Goal: Information Seeking & Learning: Find specific fact

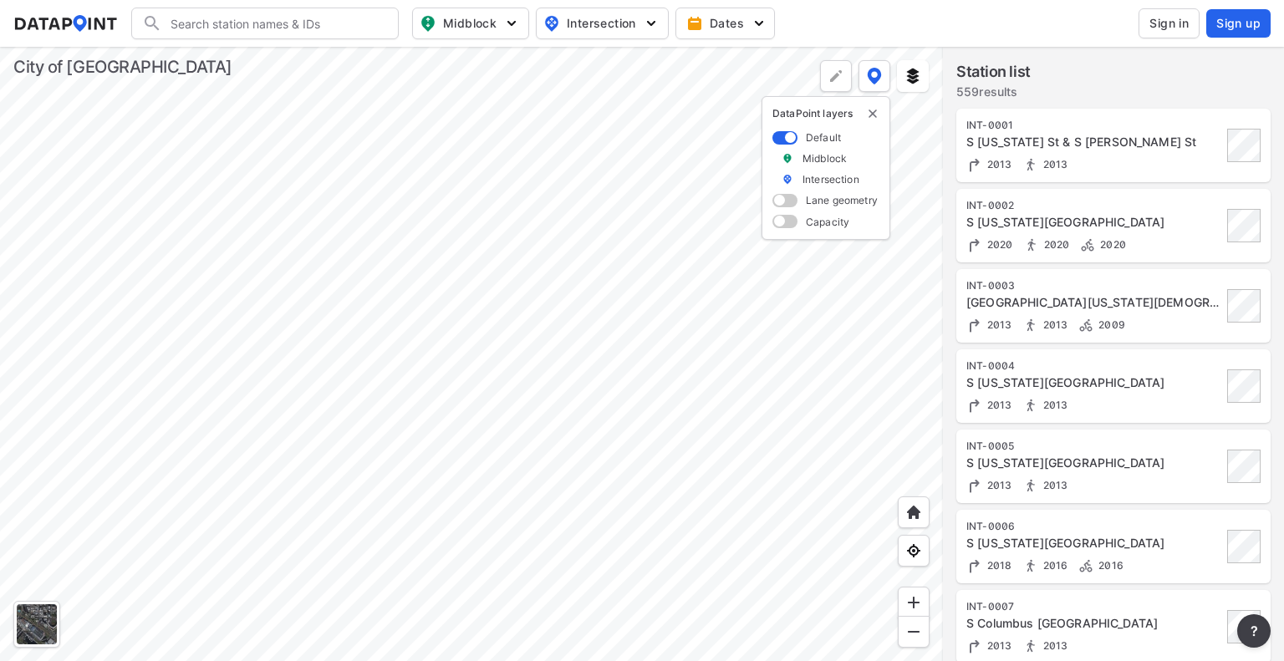
click at [751, 34] on button "Dates" at bounding box center [726, 24] width 100 height 32
click at [618, 75] on button "button" at bounding box center [632, 61] width 76 height 32
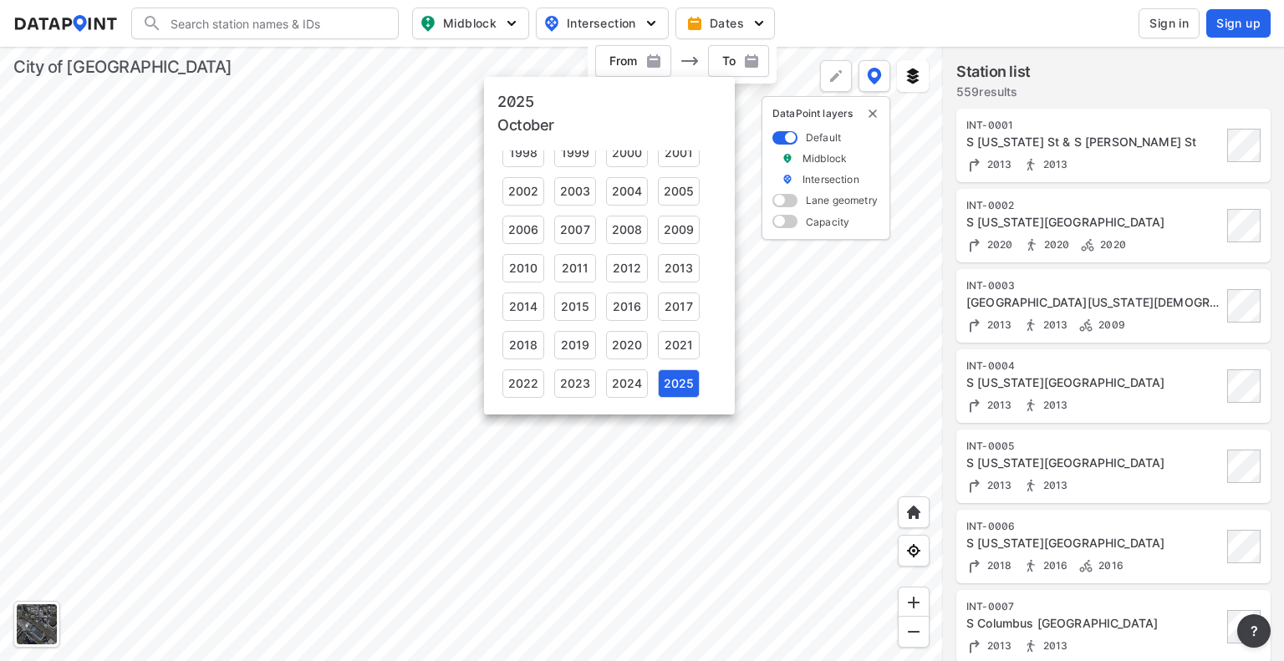
scroll to position [249, 0]
click at [786, 385] on div at bounding box center [642, 330] width 1284 height 661
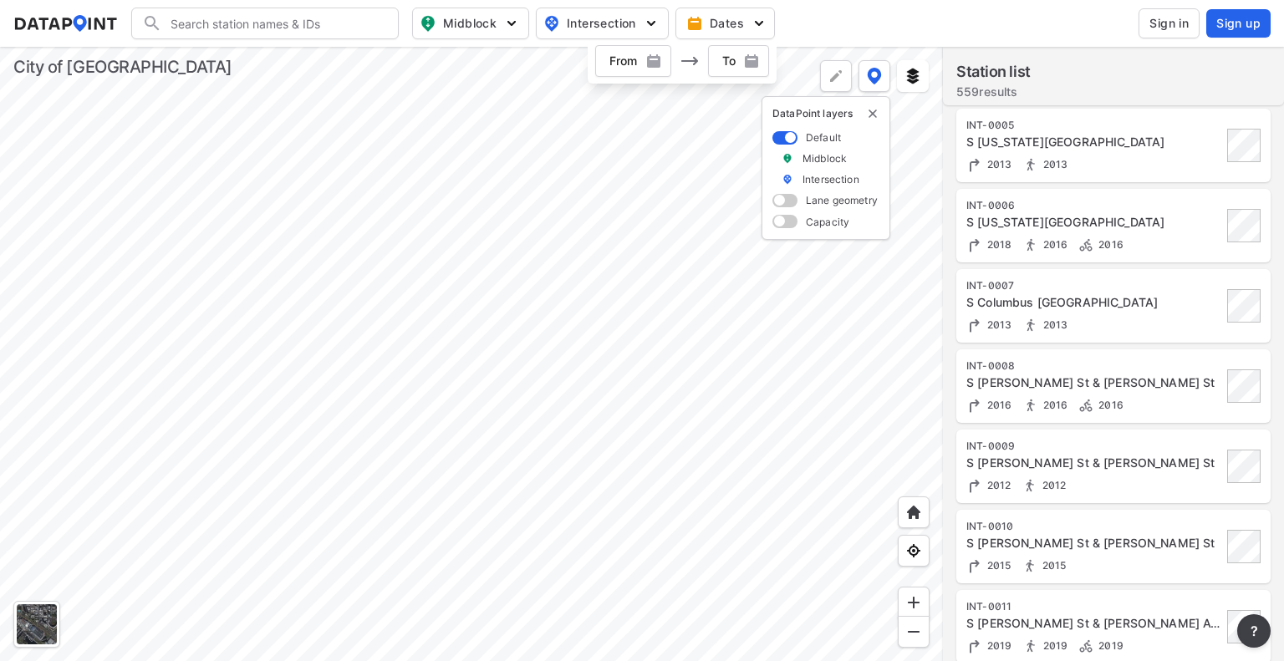
scroll to position [0, 0]
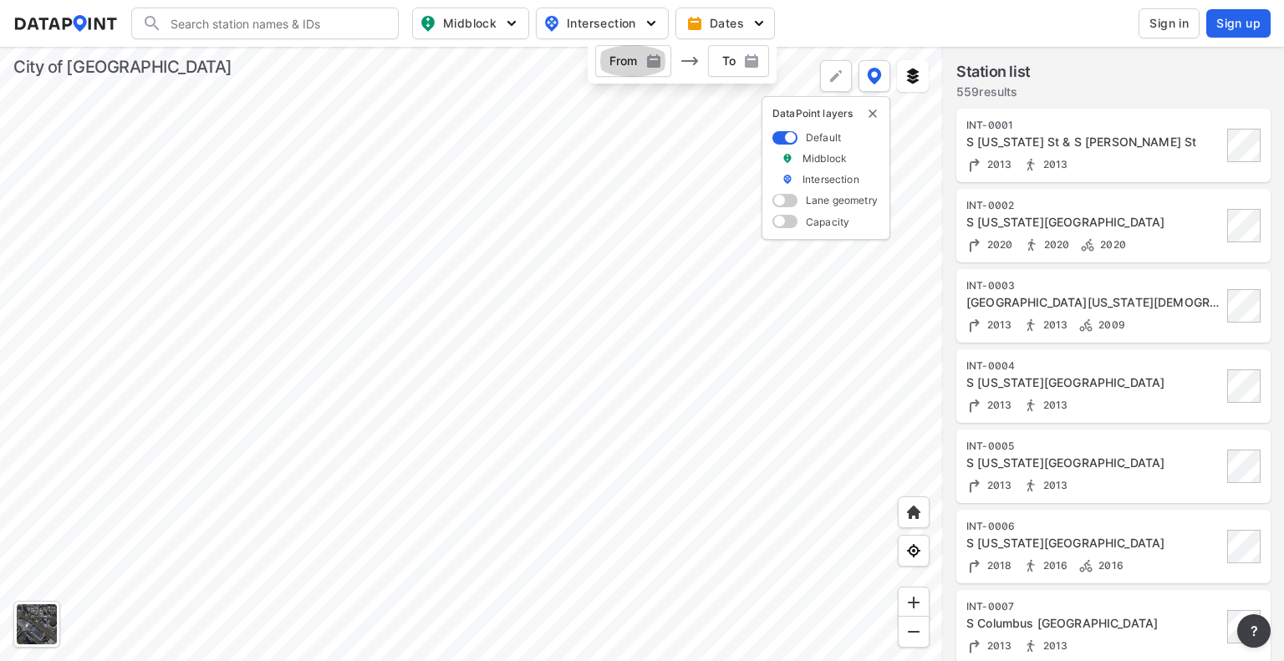
click at [639, 59] on span "button" at bounding box center [632, 61] width 76 height 17
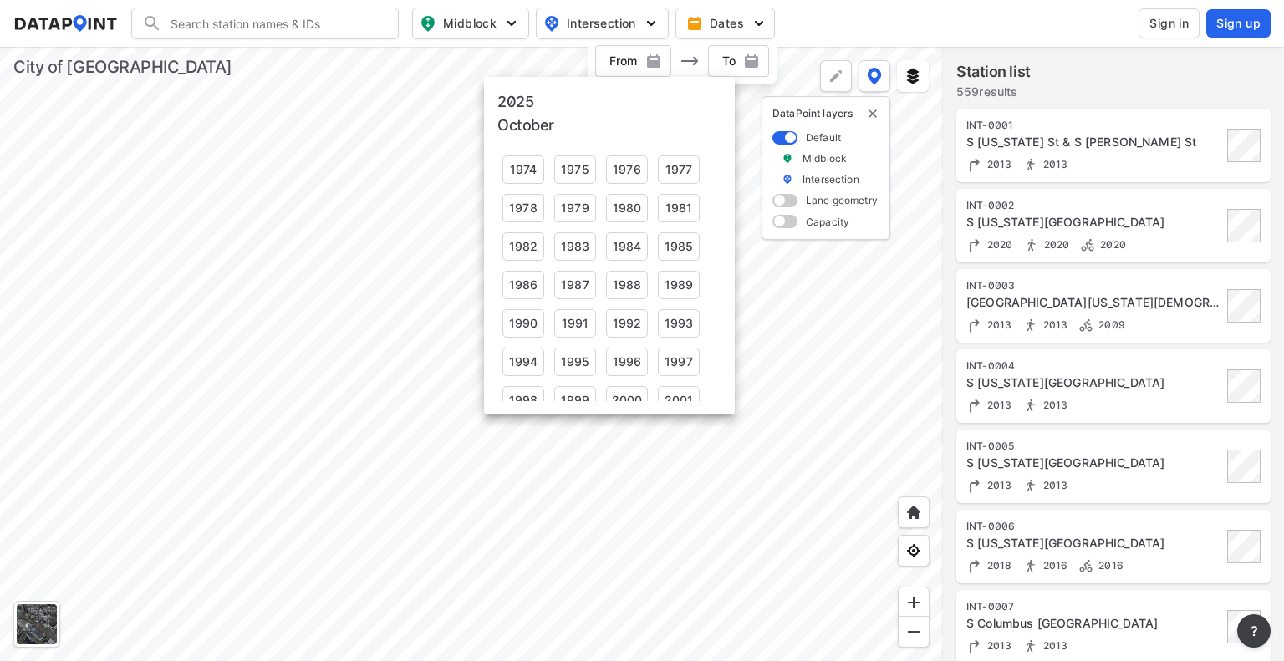
scroll to position [249, 0]
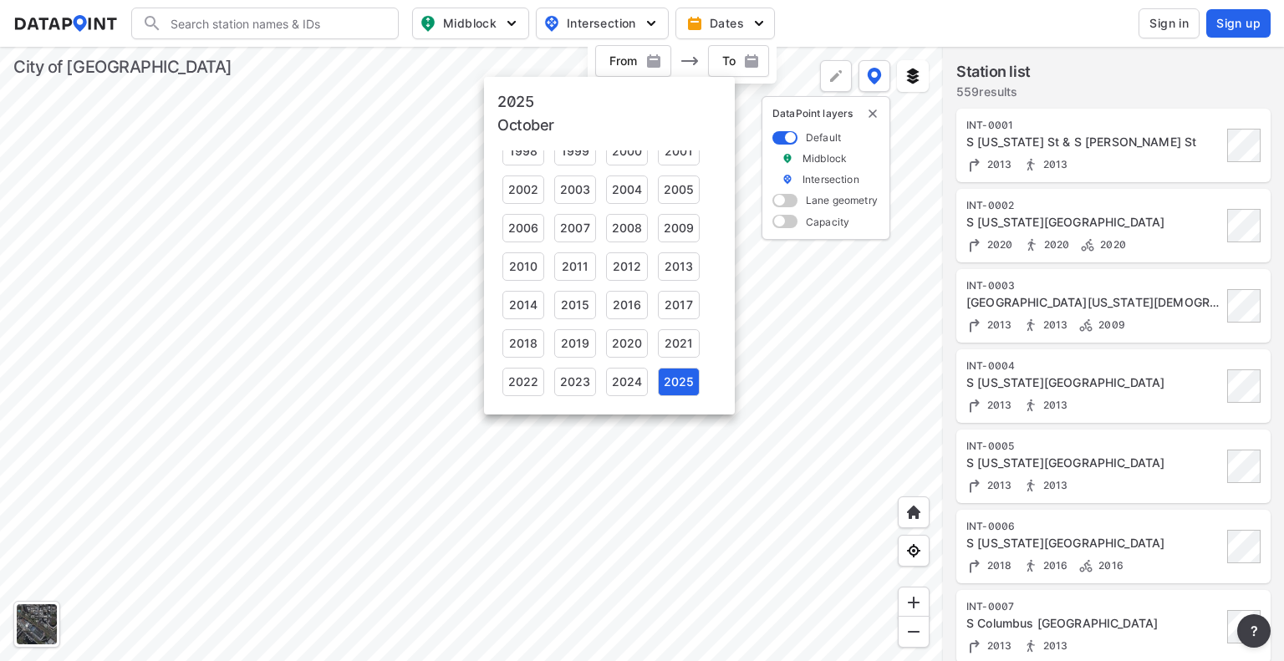
click at [1235, 385] on div at bounding box center [642, 330] width 1284 height 661
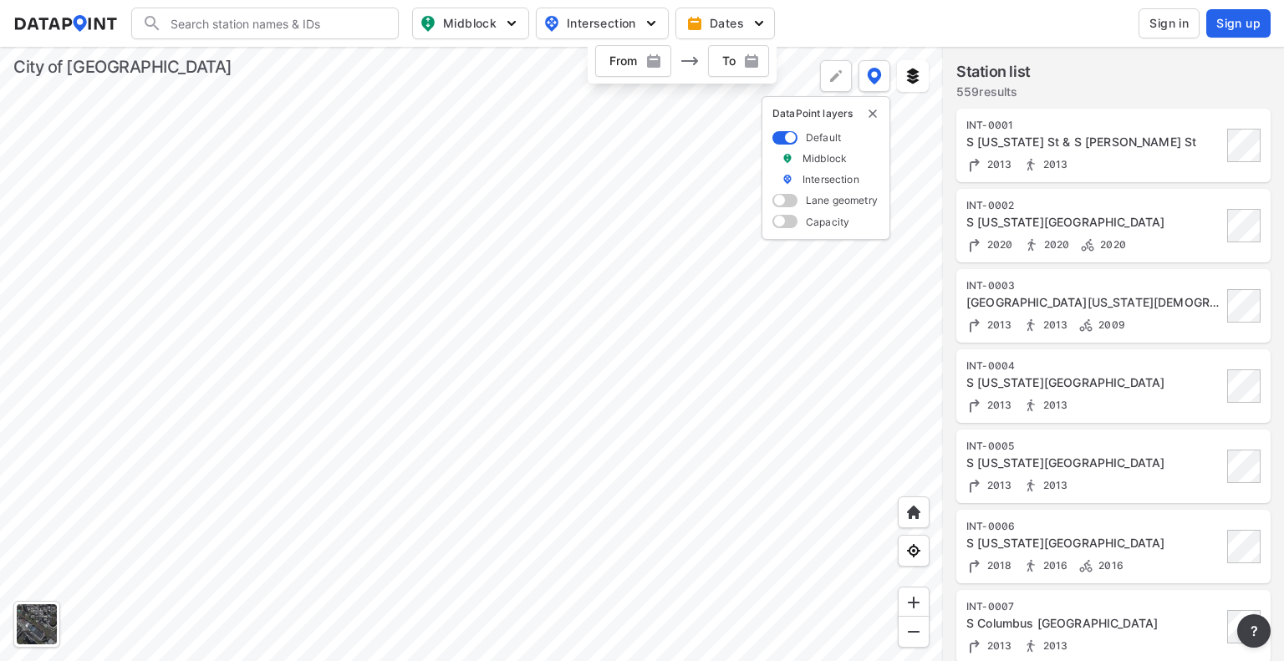
click at [1106, 397] on div "2013 2013" at bounding box center [1095, 405] width 256 height 18
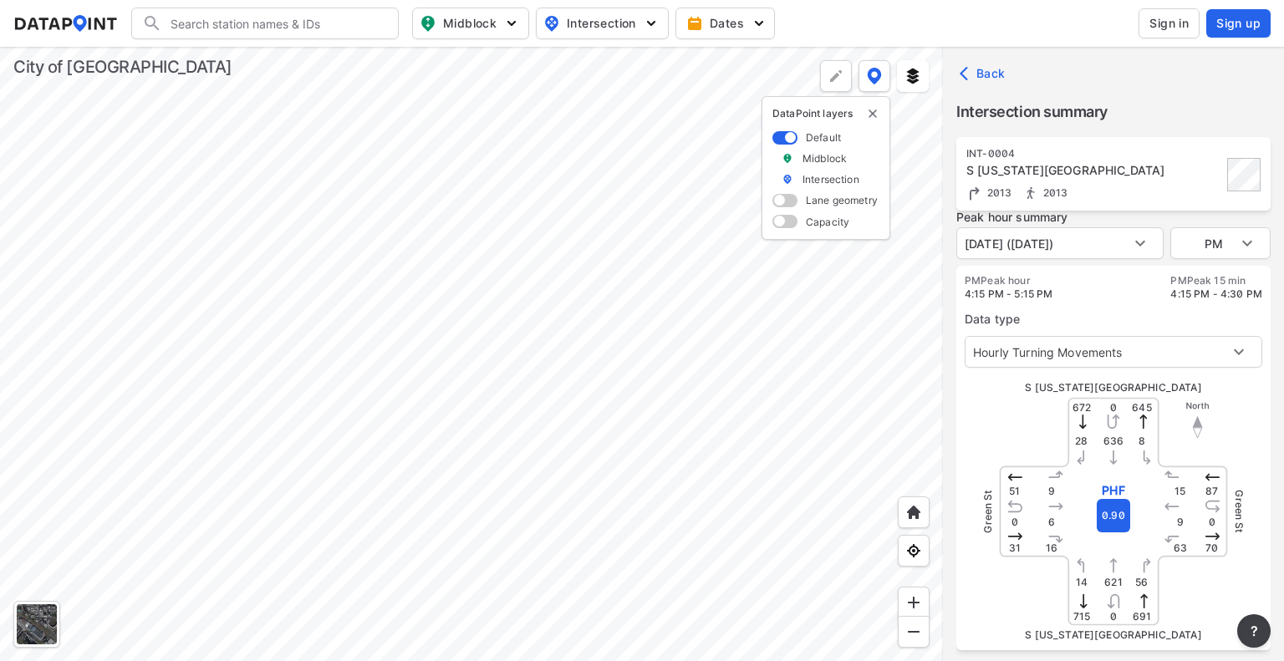
scroll to position [0, 0]
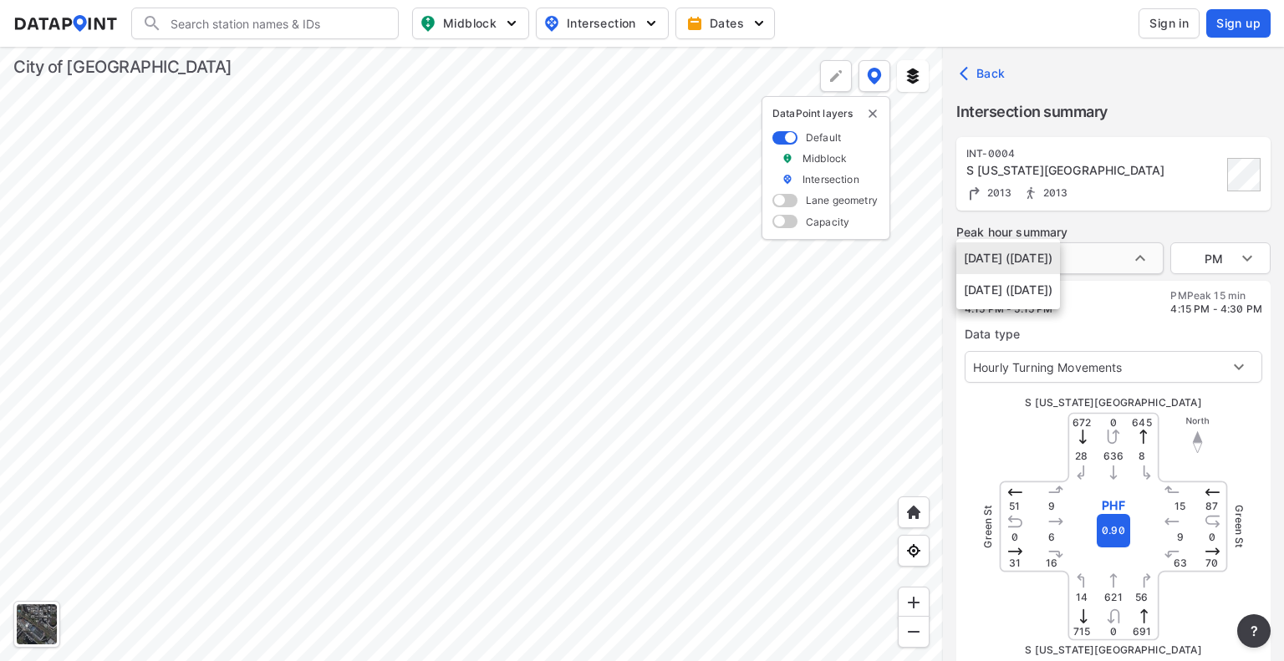
click at [1127, 254] on body "Search Please enter a search term. Midblock Intersection Dates Sign in Sign up …" at bounding box center [642, 330] width 1284 height 661
click at [1171, 195] on div at bounding box center [642, 330] width 1284 height 661
click at [724, 25] on span "Dates" at bounding box center [727, 23] width 74 height 17
click at [630, 65] on span "button" at bounding box center [632, 61] width 76 height 17
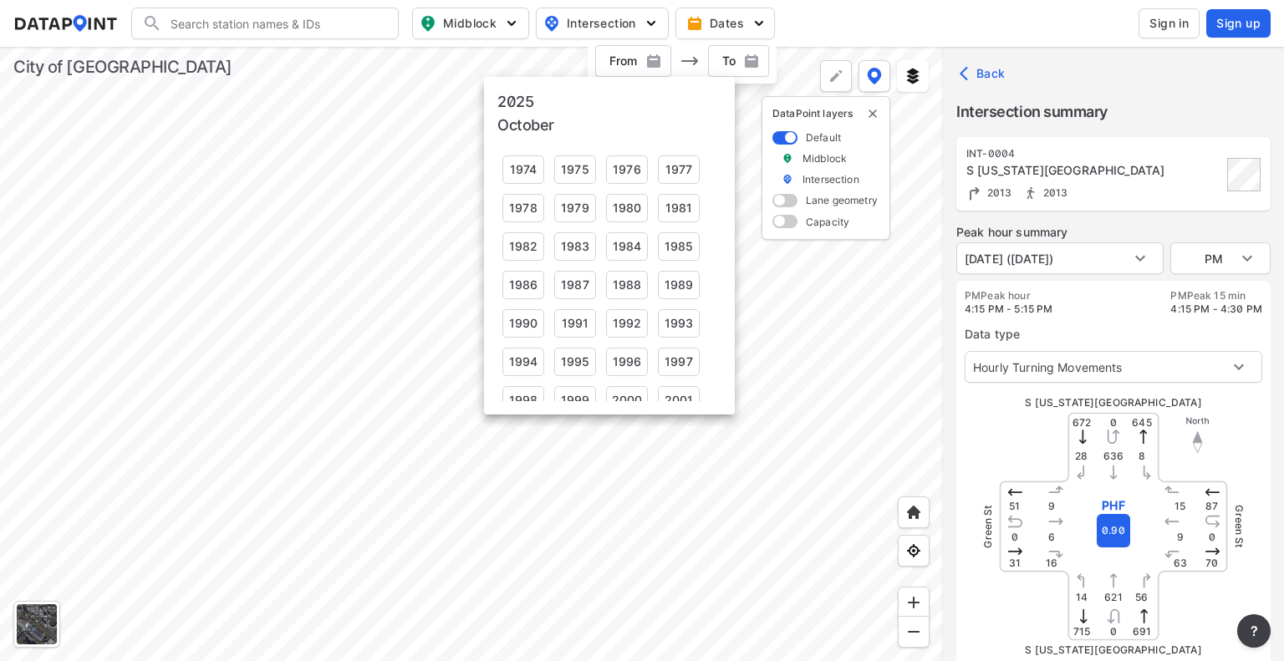
scroll to position [249, 0]
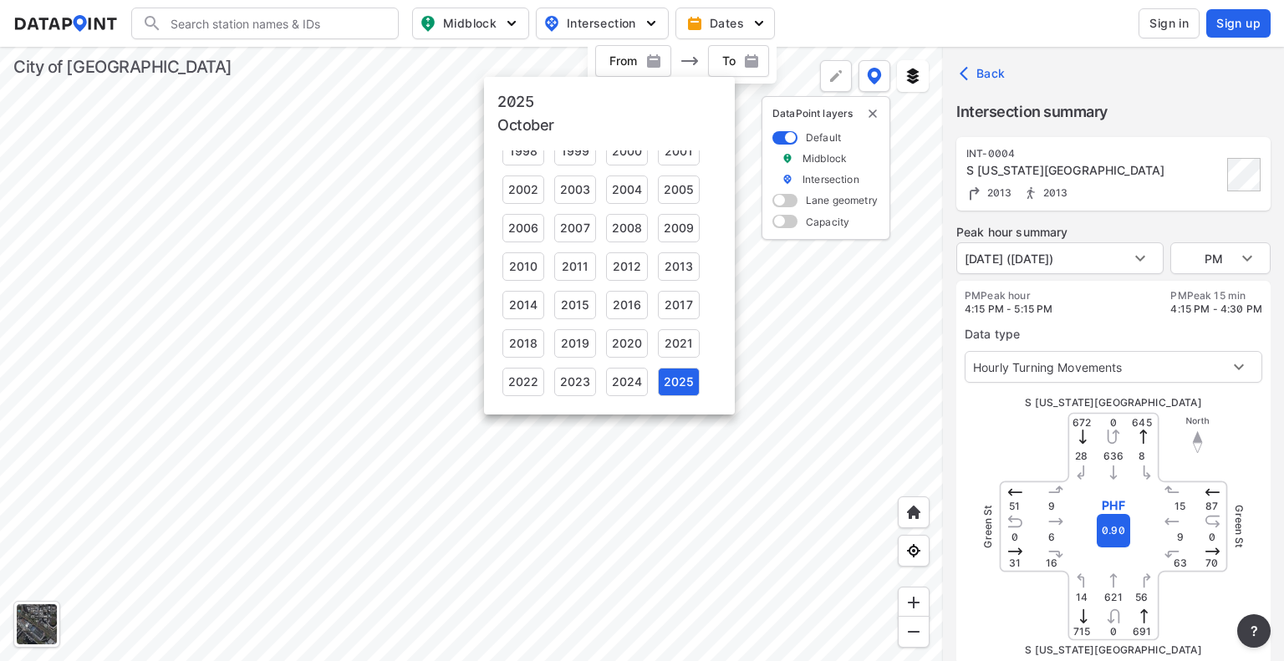
click at [682, 390] on div "2025" at bounding box center [679, 382] width 42 height 28
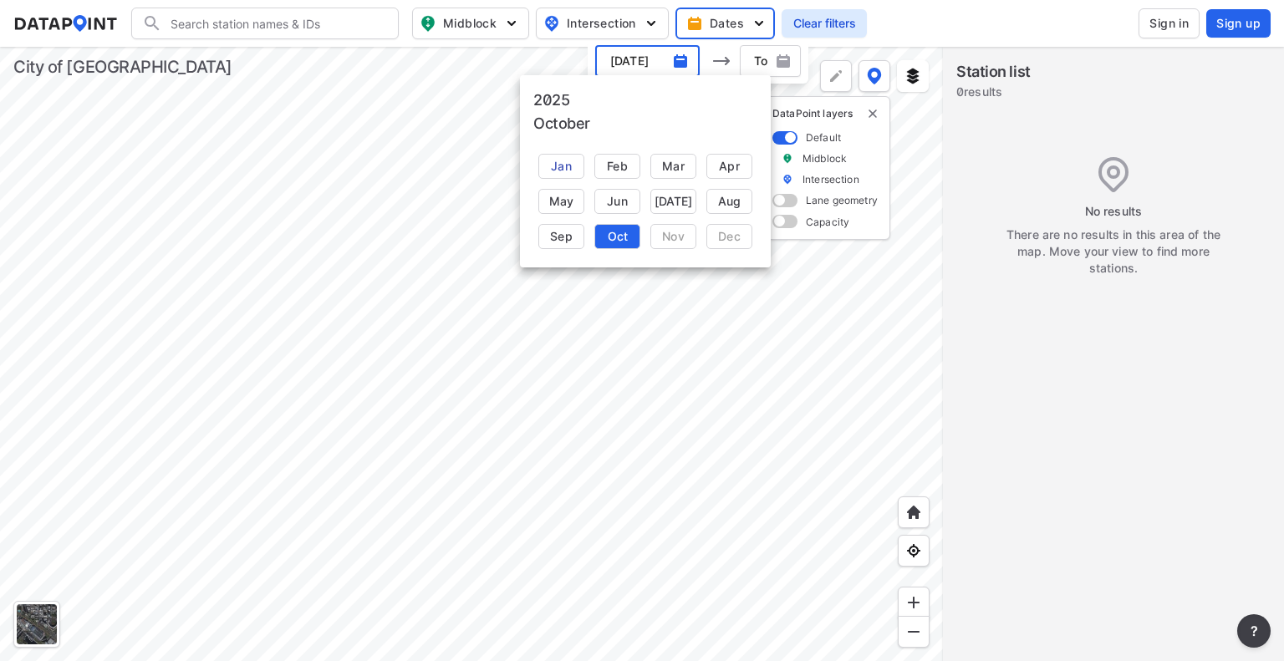
click at [568, 161] on div "Jan" at bounding box center [561, 166] width 46 height 25
type input "[DATE]"
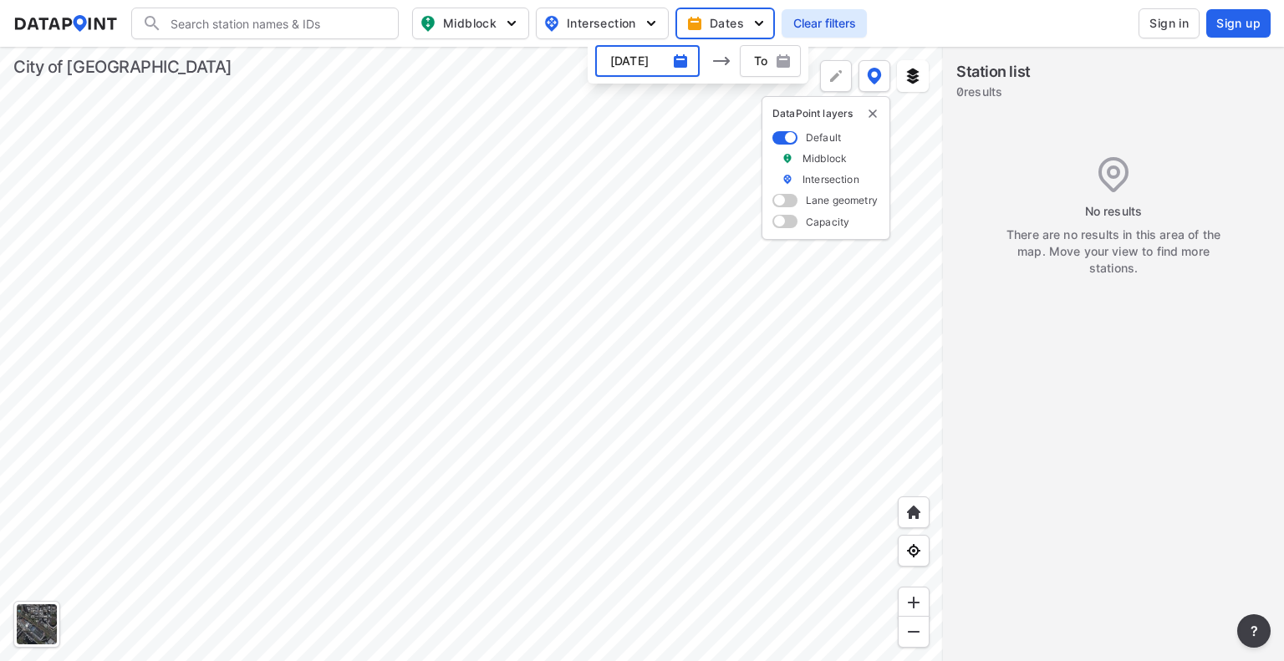
click at [682, 66] on img "button" at bounding box center [680, 61] width 17 height 17
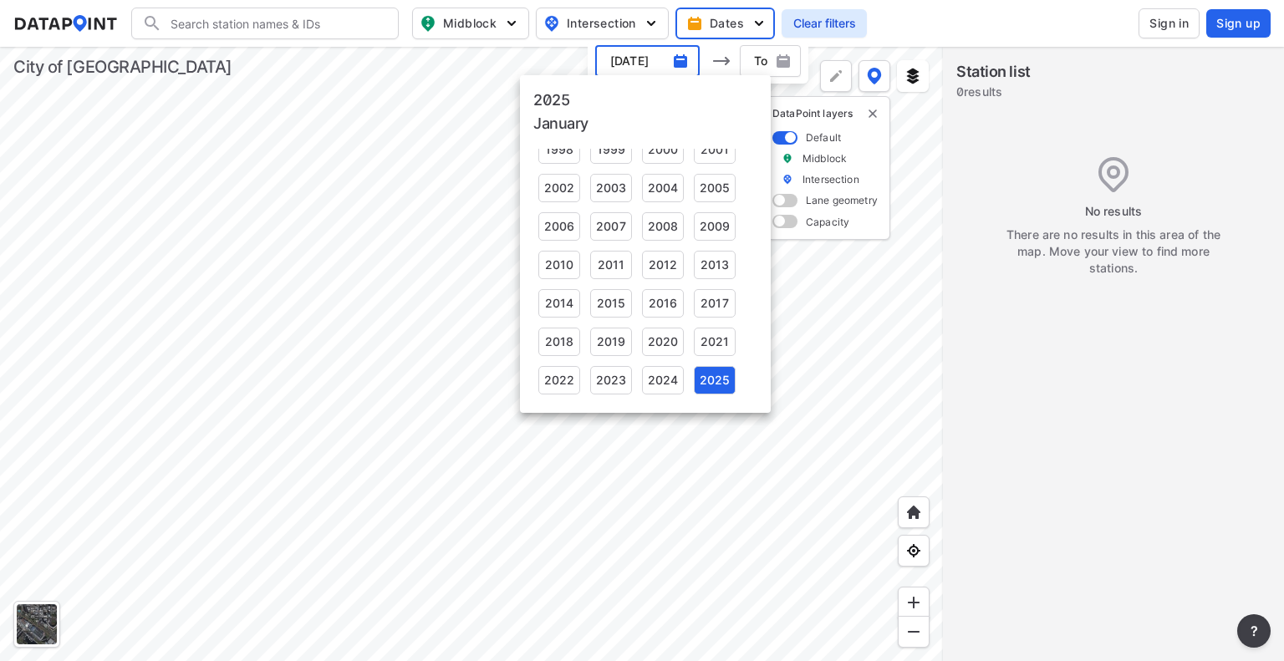
click at [702, 379] on div "2025" at bounding box center [715, 380] width 42 height 28
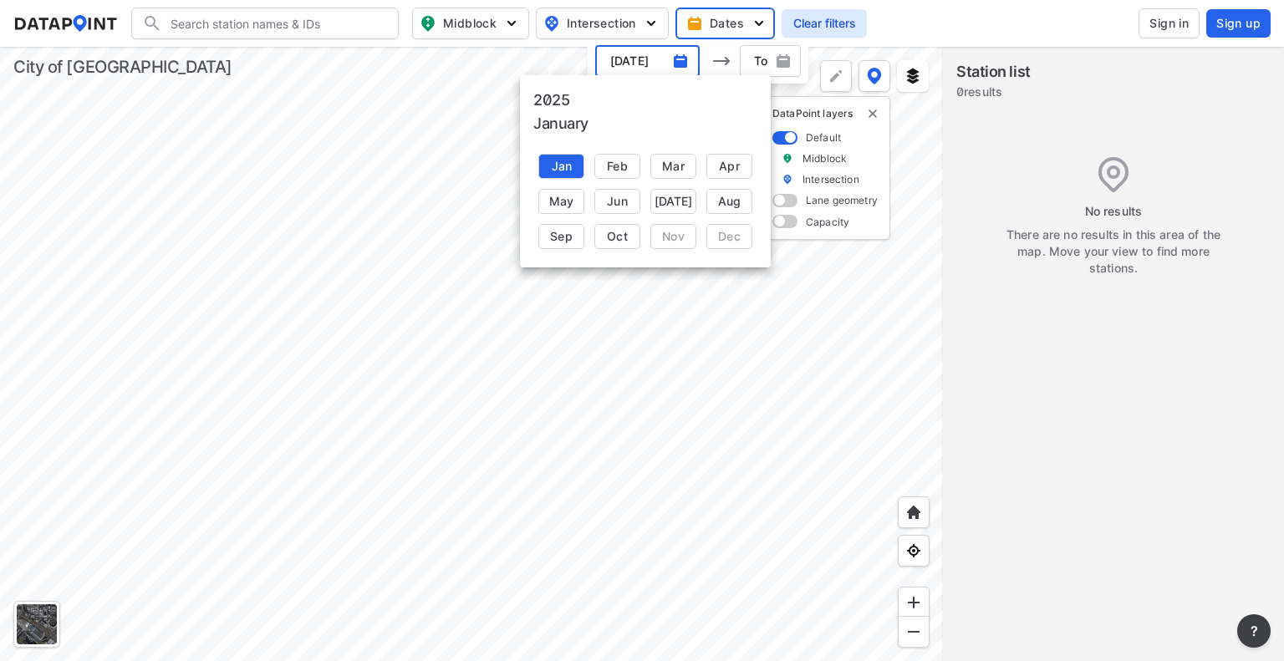
click at [560, 162] on div "Jan" at bounding box center [561, 166] width 46 height 25
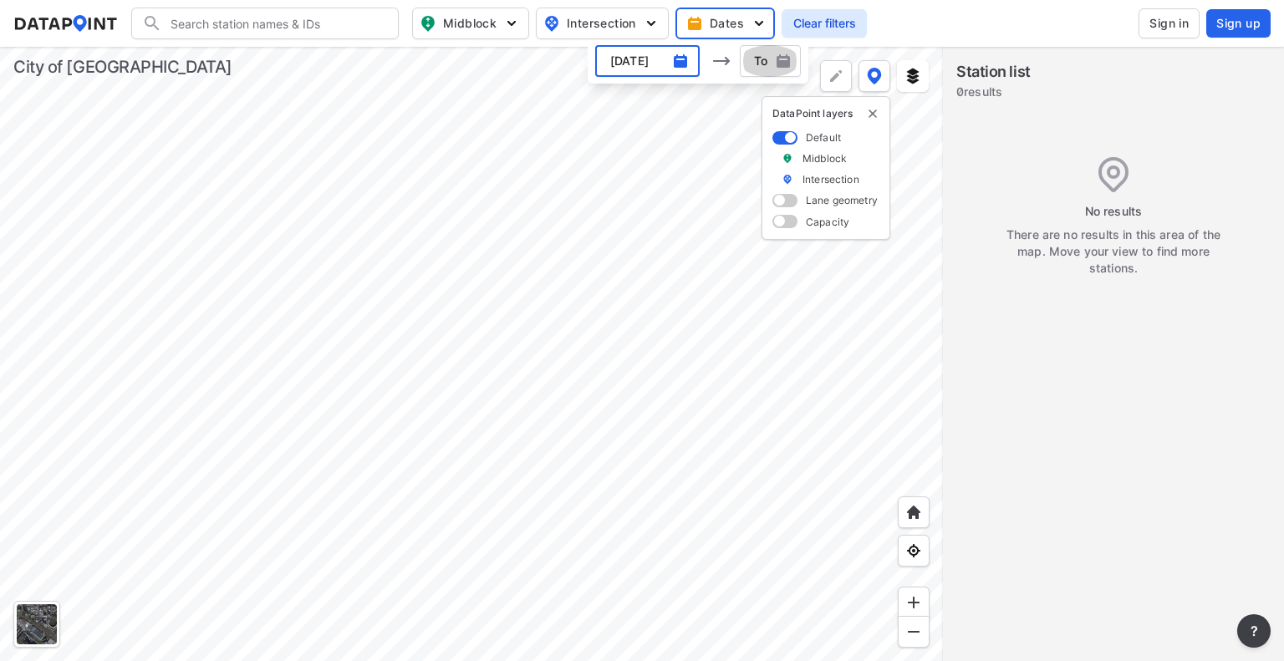
click at [782, 61] on img "button" at bounding box center [783, 61] width 17 height 17
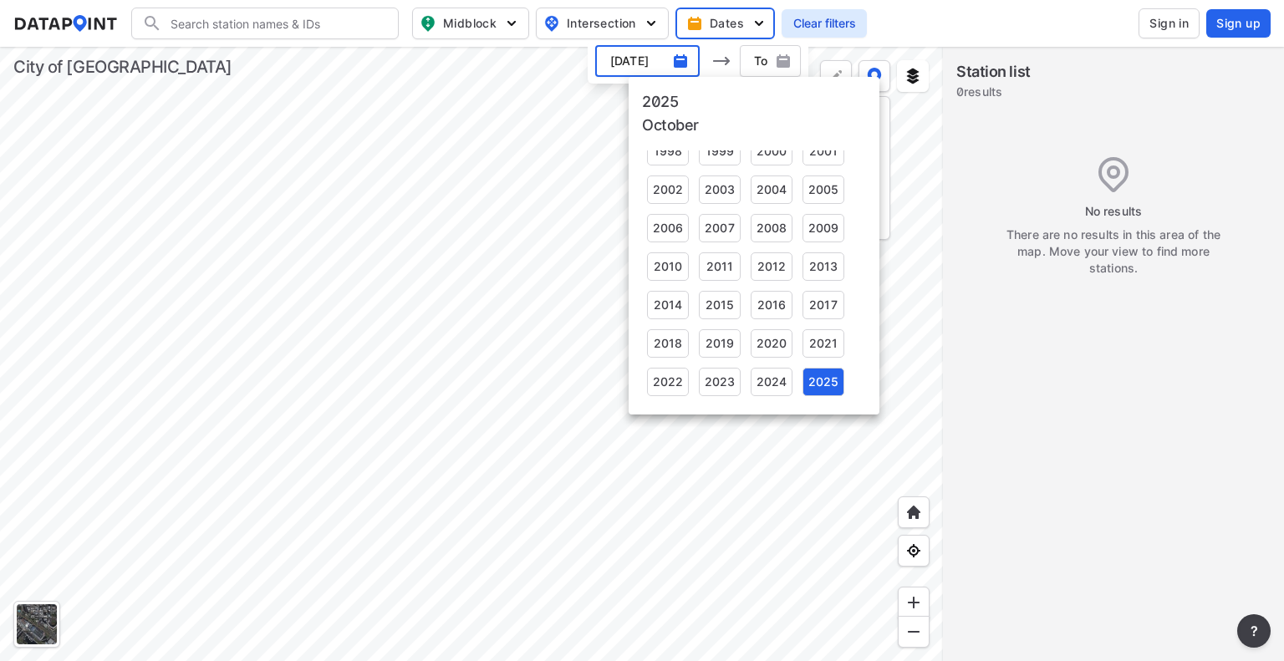
click at [819, 386] on div "2025" at bounding box center [824, 382] width 42 height 28
type input "[DATE]"
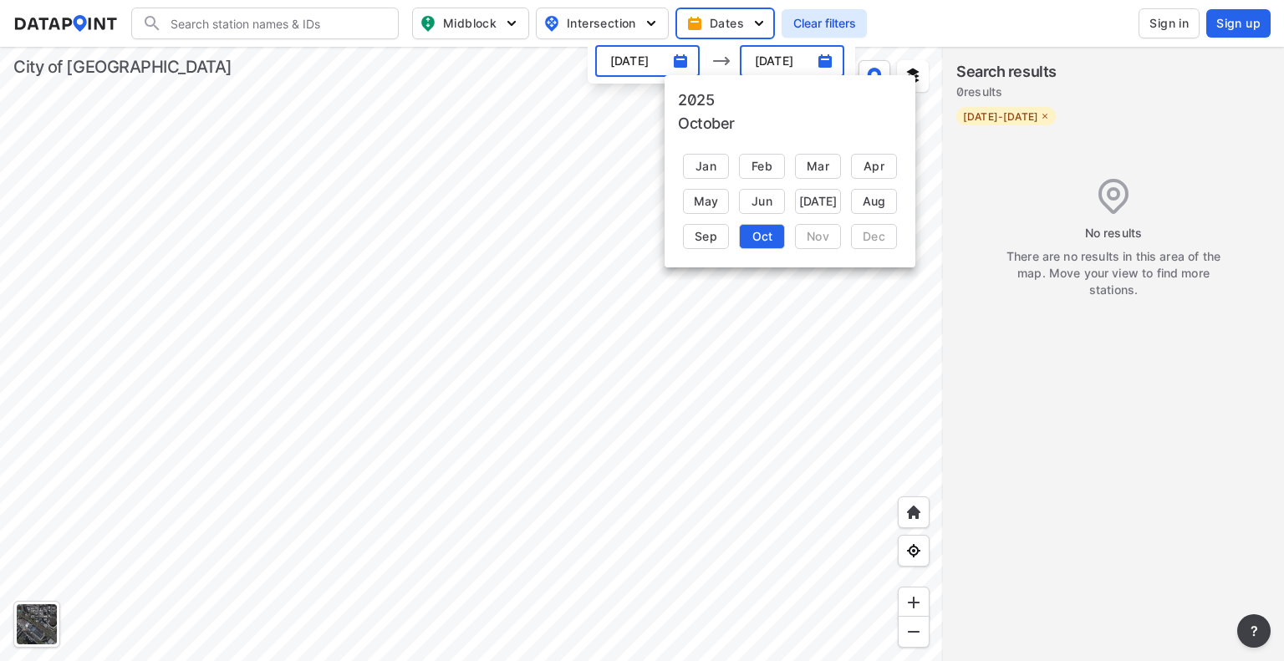
click at [763, 247] on div "Oct" at bounding box center [762, 236] width 46 height 25
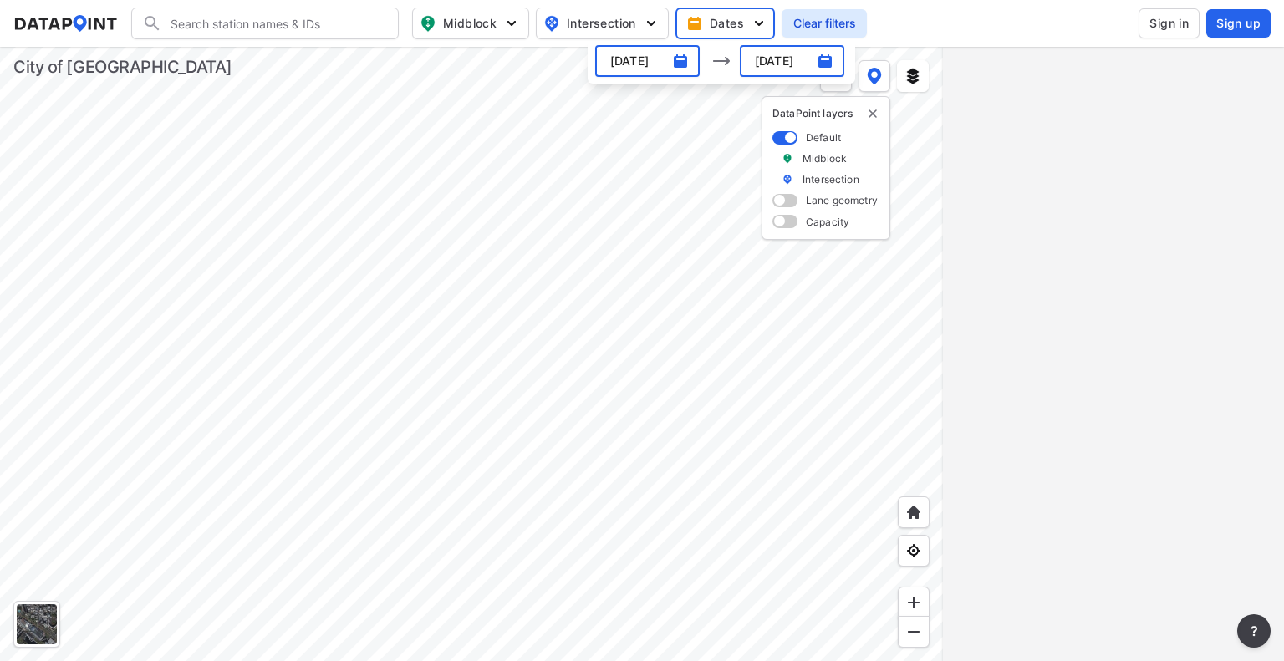
click at [709, 514] on div at bounding box center [471, 354] width 943 height 615
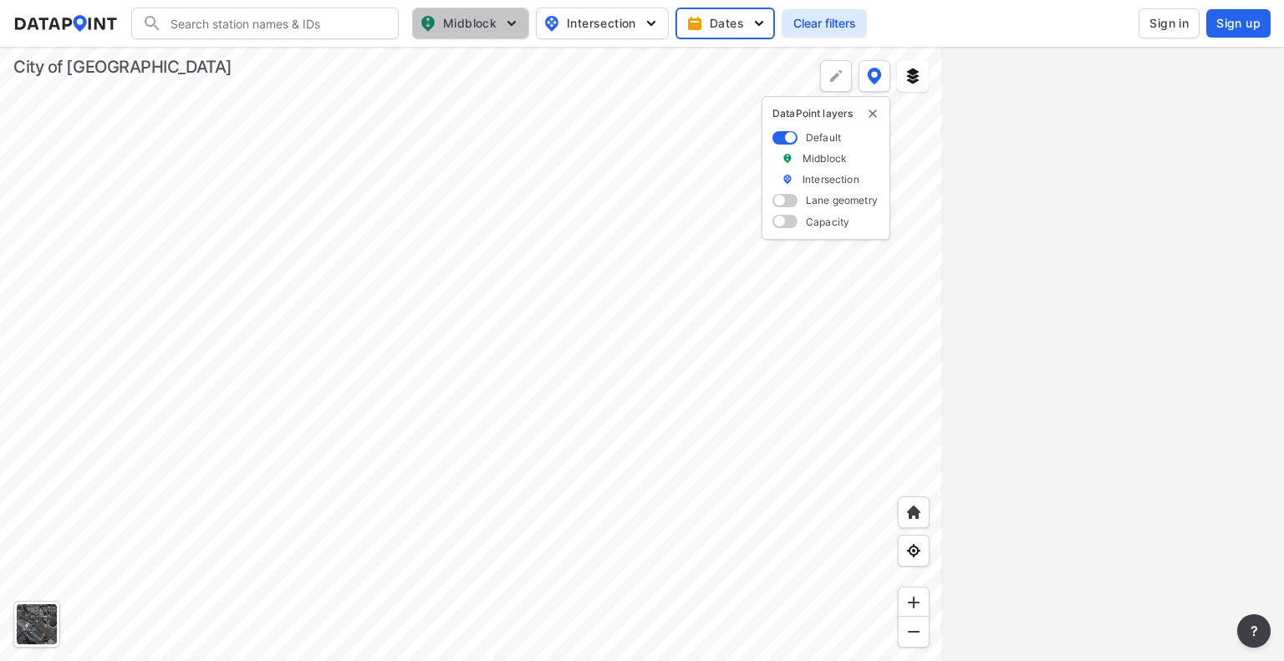
click at [499, 20] on span "Midblock" at bounding box center [469, 23] width 99 height 20
click at [375, 58] on input "Volume count" at bounding box center [375, 61] width 17 height 17
checkbox input "true"
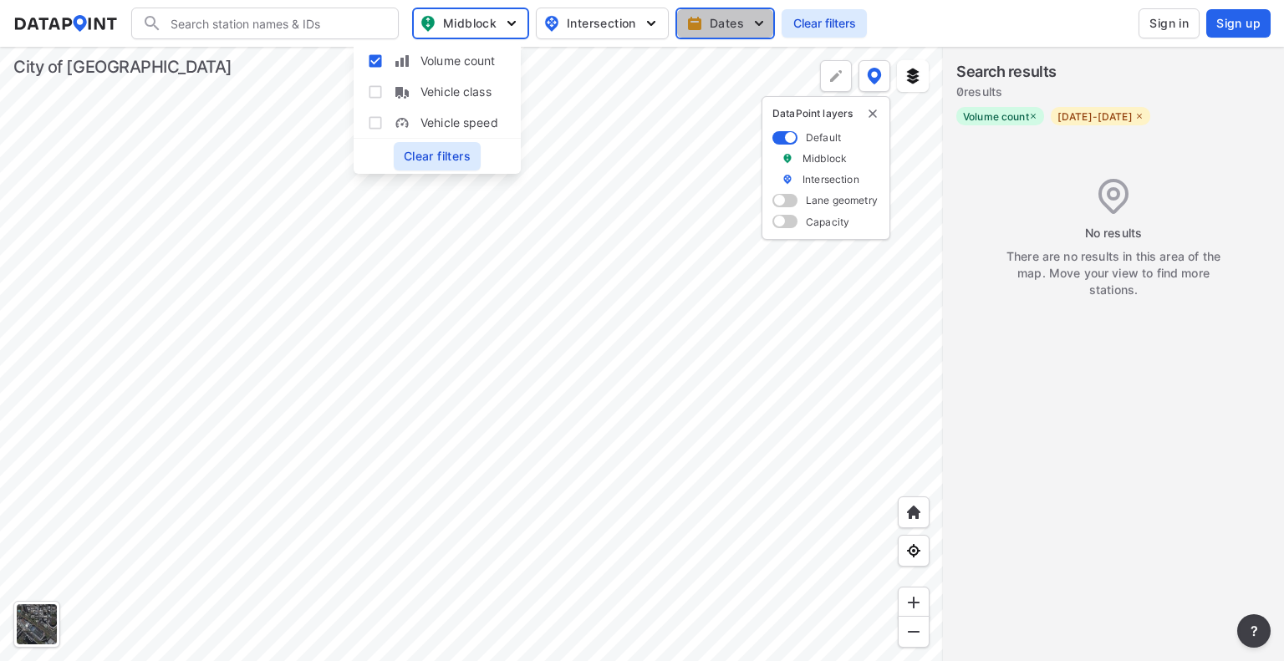
click at [728, 21] on span "Dates" at bounding box center [727, 23] width 73 height 17
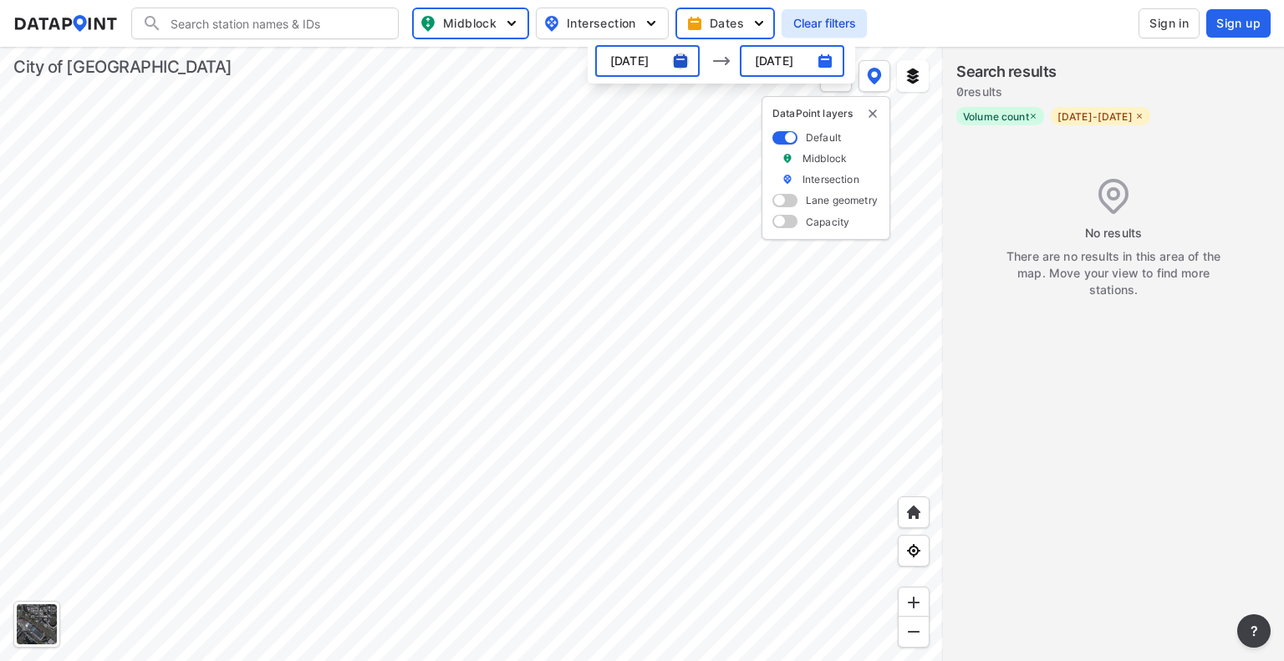
click at [680, 65] on img "button" at bounding box center [680, 61] width 17 height 17
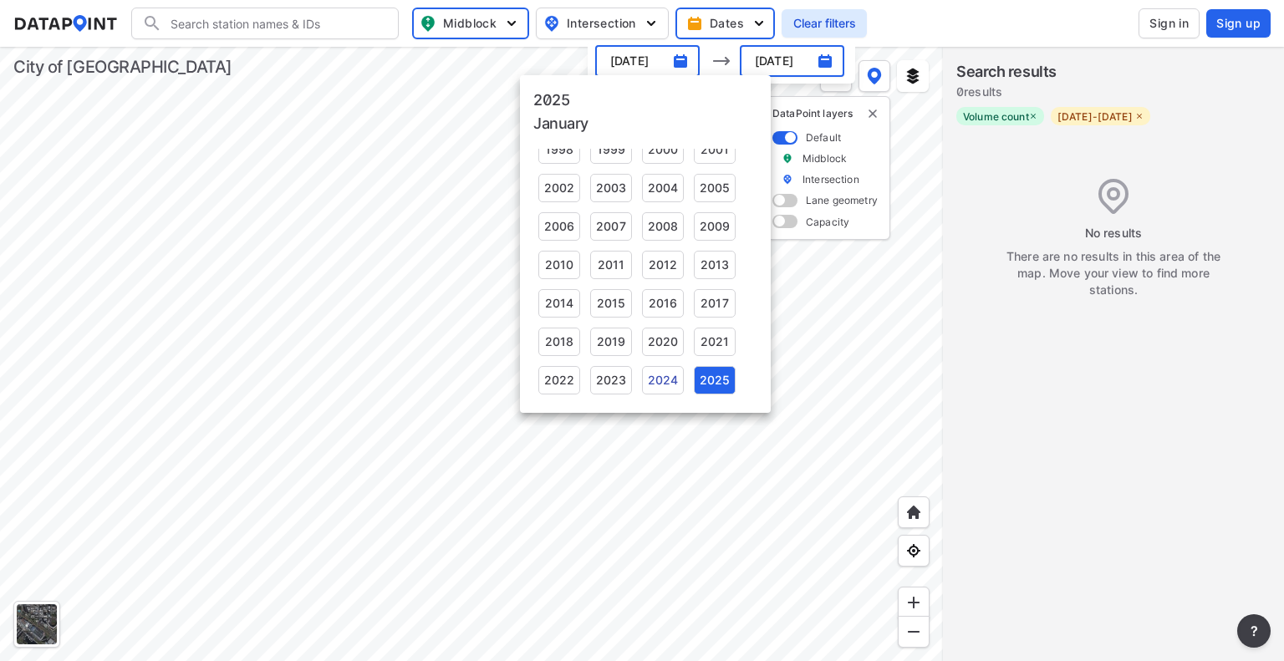
click at [664, 379] on div "2024" at bounding box center [663, 380] width 42 height 28
type input "[DATE]"
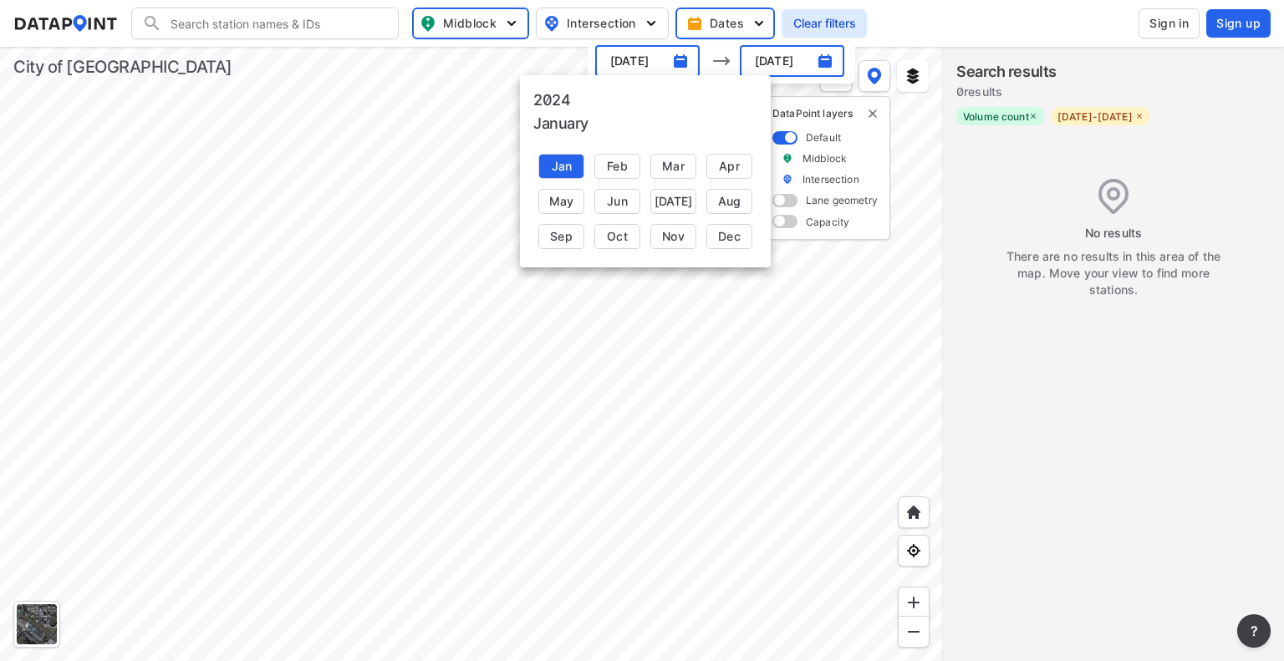
click at [823, 66] on div at bounding box center [642, 330] width 1284 height 661
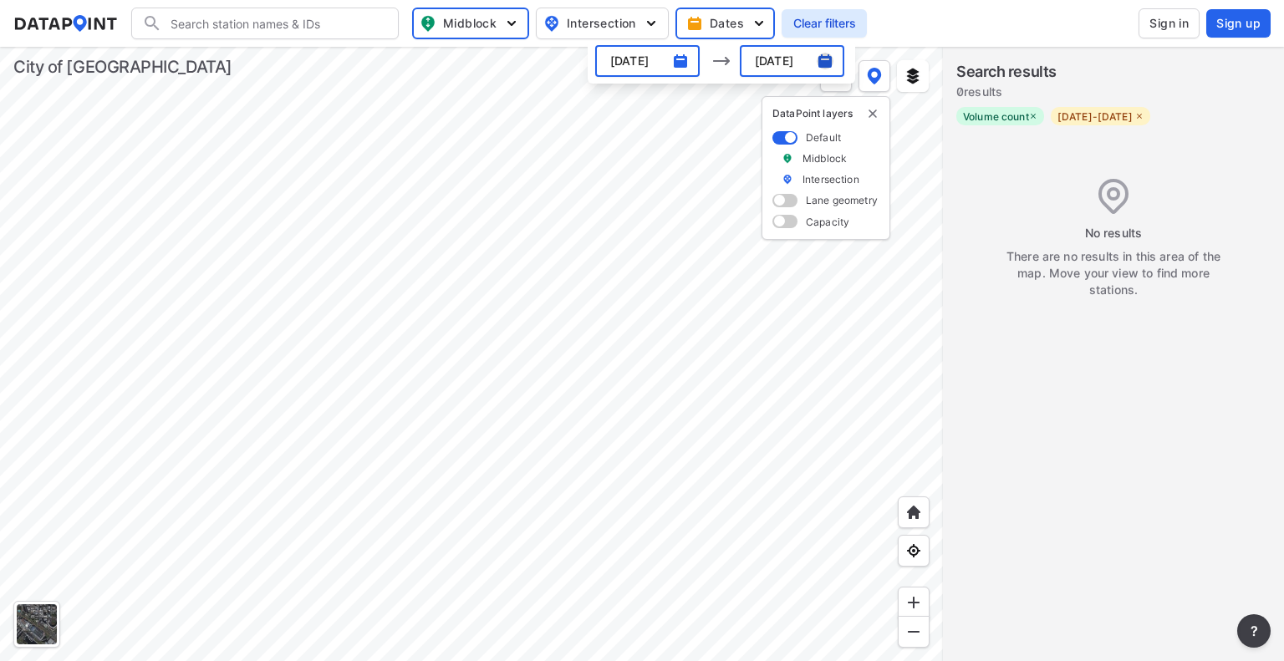
click at [823, 66] on img "button" at bounding box center [825, 61] width 17 height 17
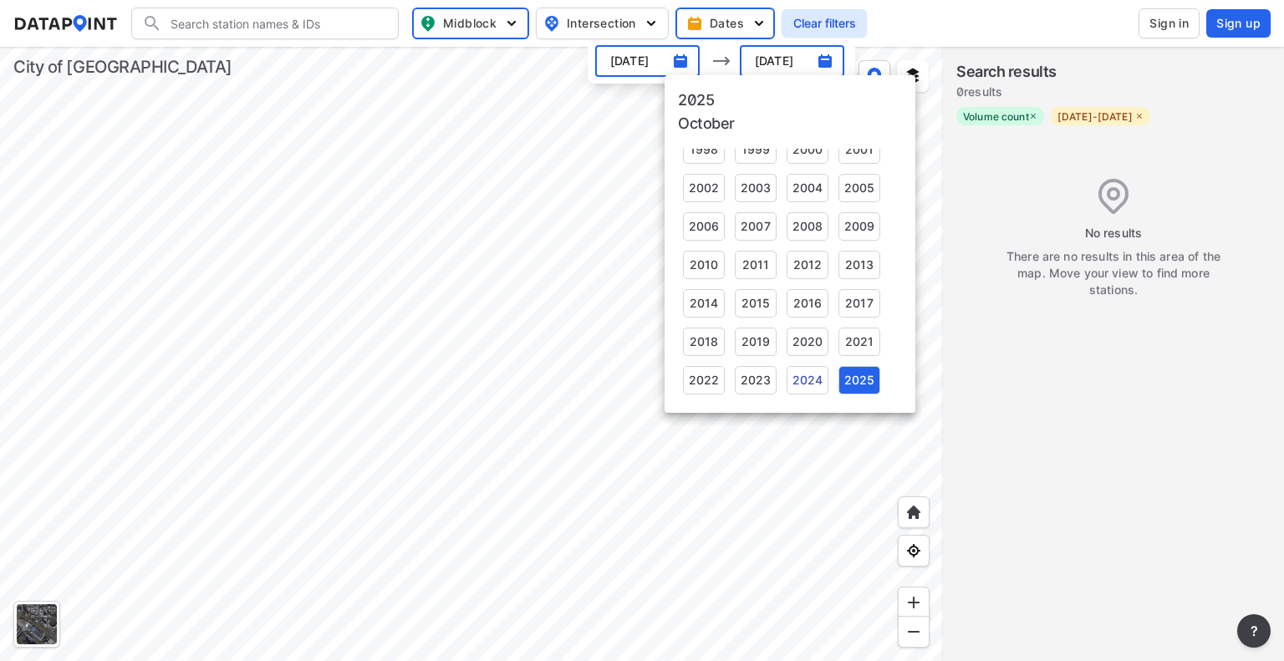
click at [818, 374] on div "2024" at bounding box center [808, 380] width 42 height 28
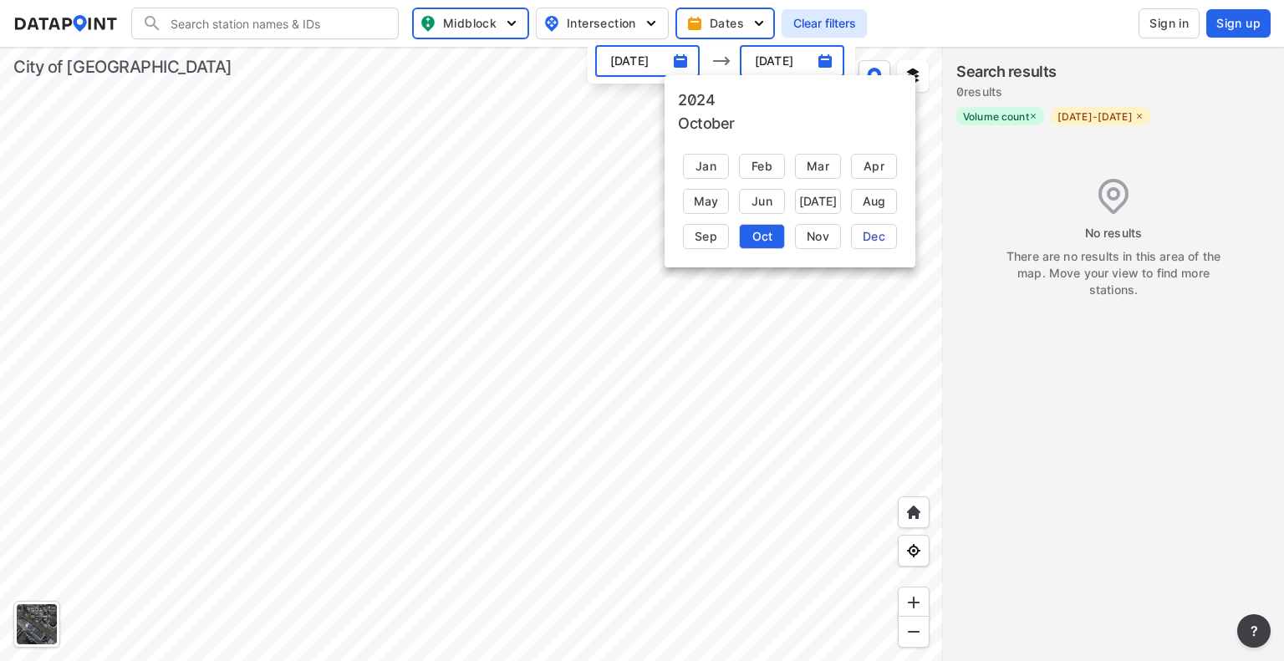
click at [890, 240] on div "Dec" at bounding box center [874, 236] width 46 height 25
type input "[DATE]"
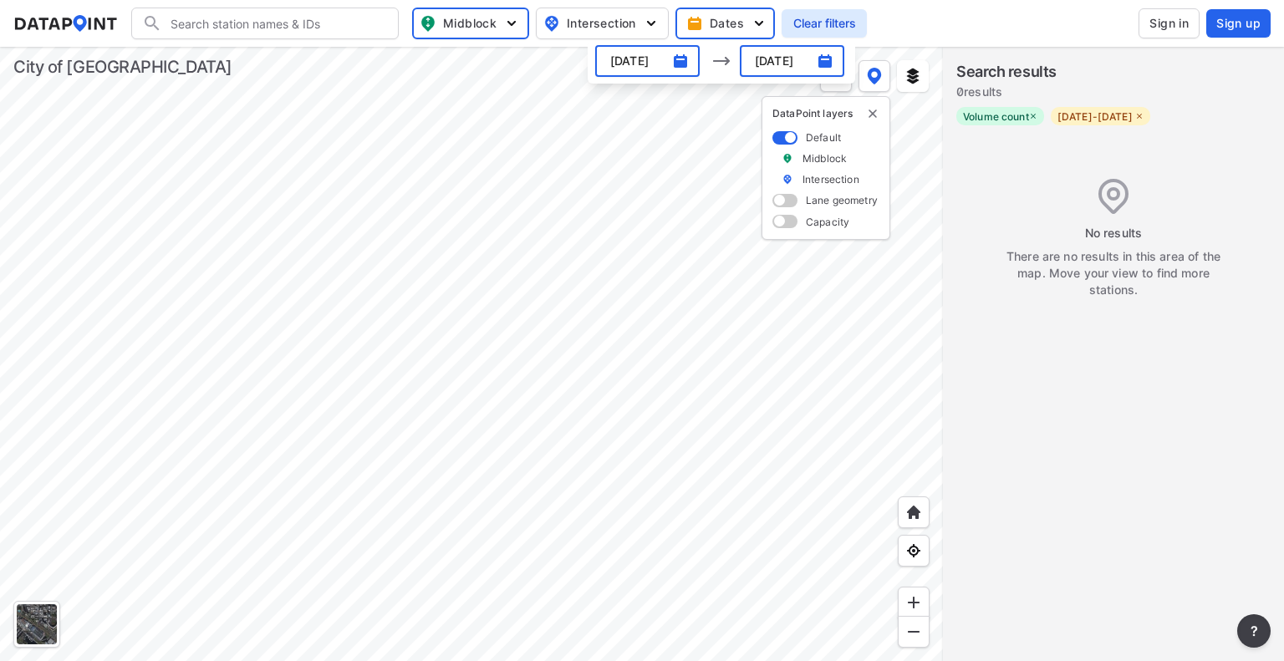
click at [803, 319] on div at bounding box center [471, 354] width 943 height 615
click at [323, 33] on input "Search" at bounding box center [275, 23] width 226 height 27
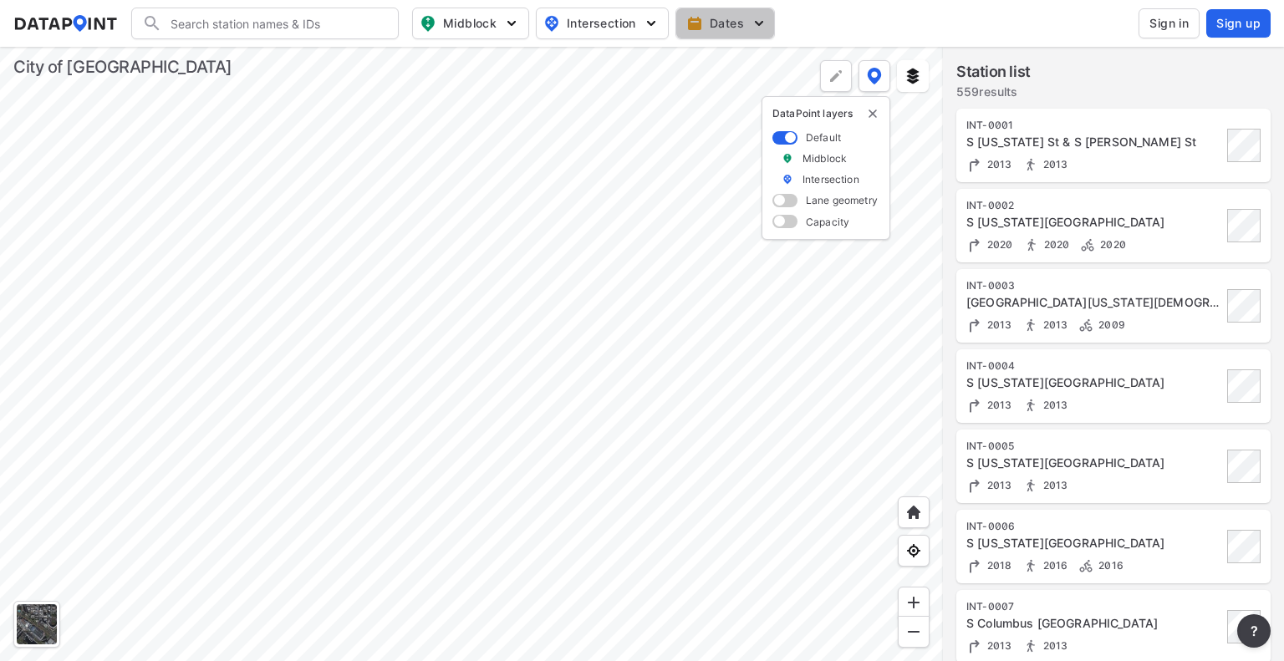
click at [717, 9] on button "Dates" at bounding box center [726, 24] width 100 height 32
click at [637, 53] on span "button" at bounding box center [632, 61] width 76 height 17
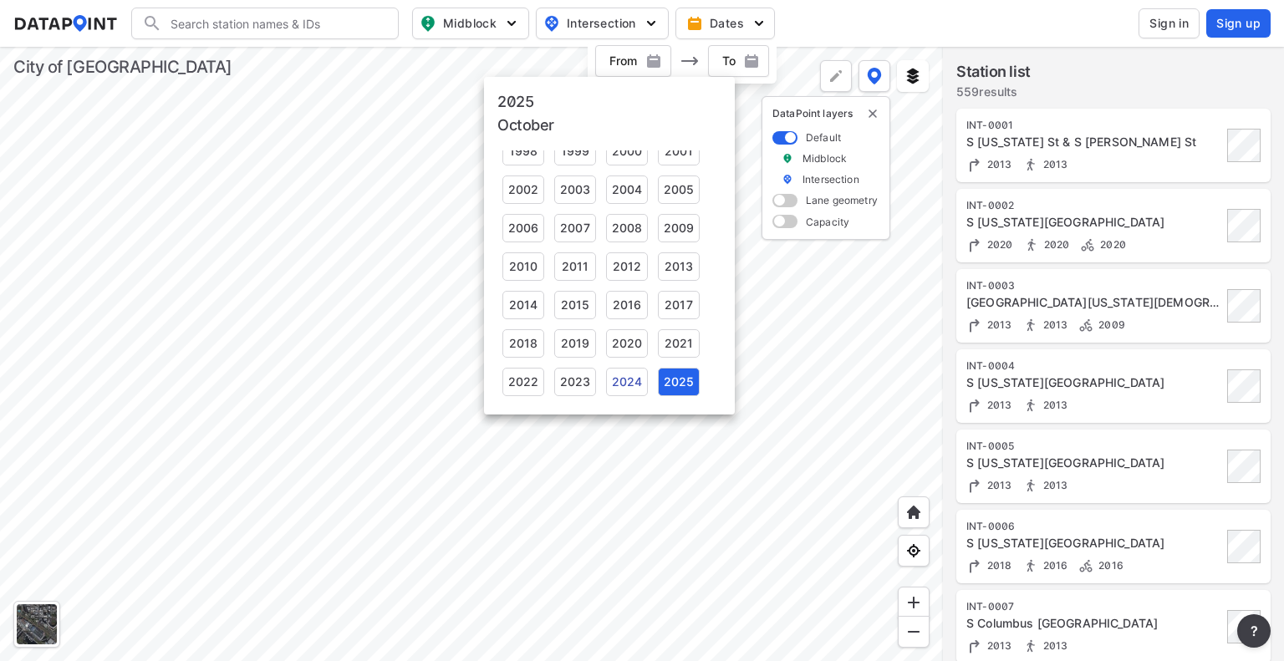
click at [629, 389] on div "2024" at bounding box center [627, 382] width 42 height 28
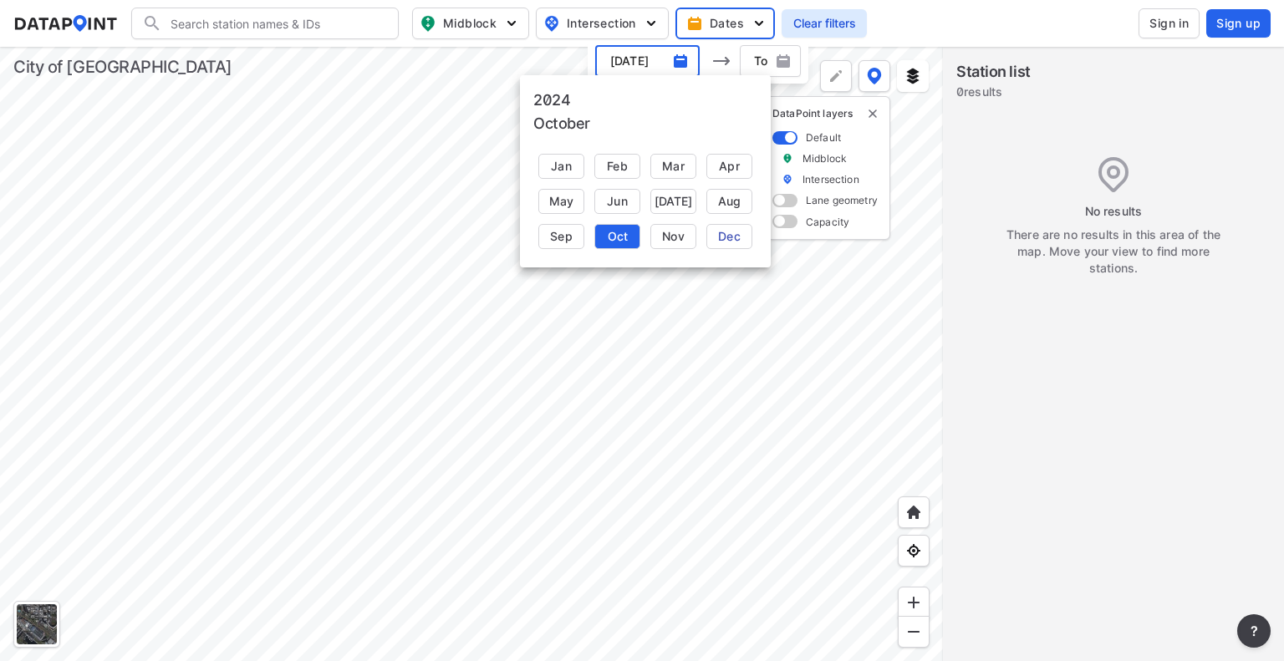
click at [734, 242] on div "Dec" at bounding box center [730, 236] width 46 height 25
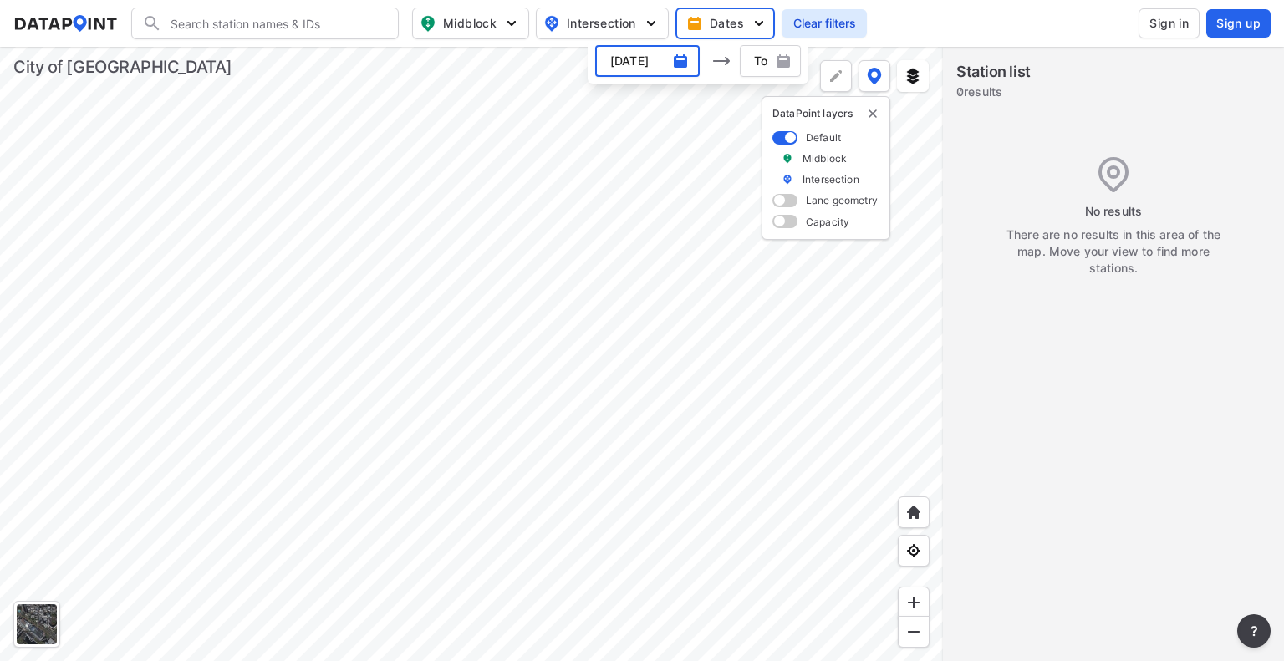
click at [691, 56] on div "[DATE] ​" at bounding box center [647, 61] width 105 height 32
click at [688, 56] on img "button" at bounding box center [680, 61] width 17 height 17
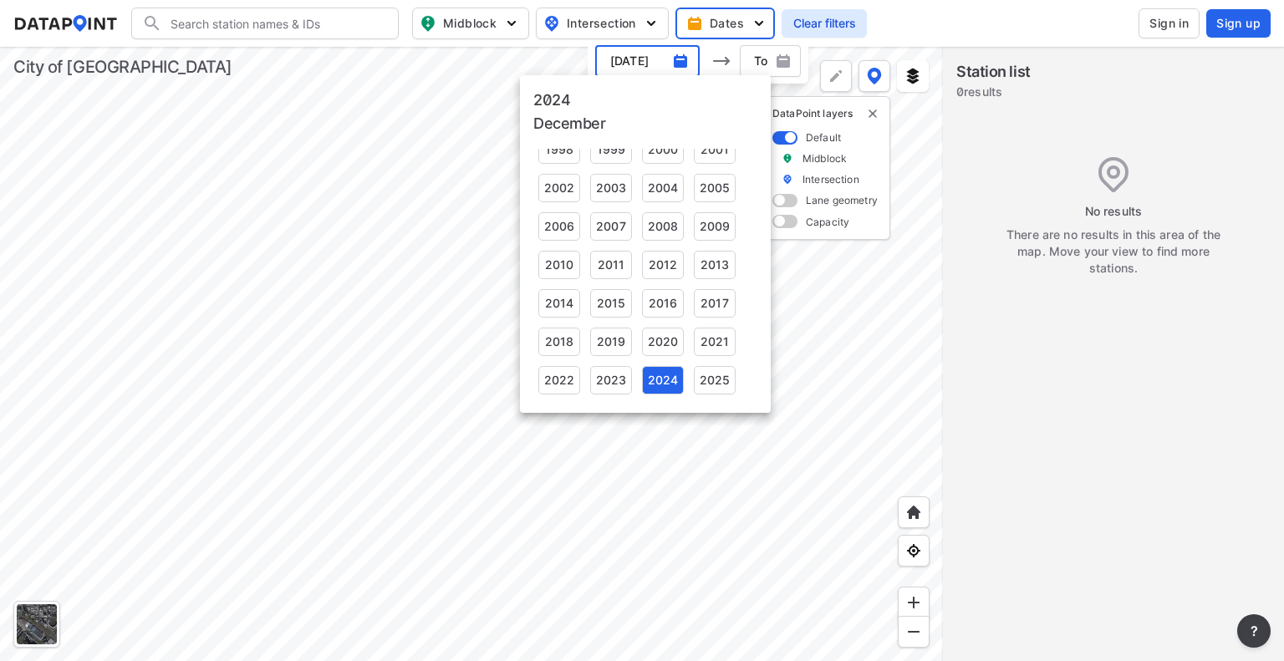
click at [645, 371] on div "2024" at bounding box center [663, 380] width 42 height 28
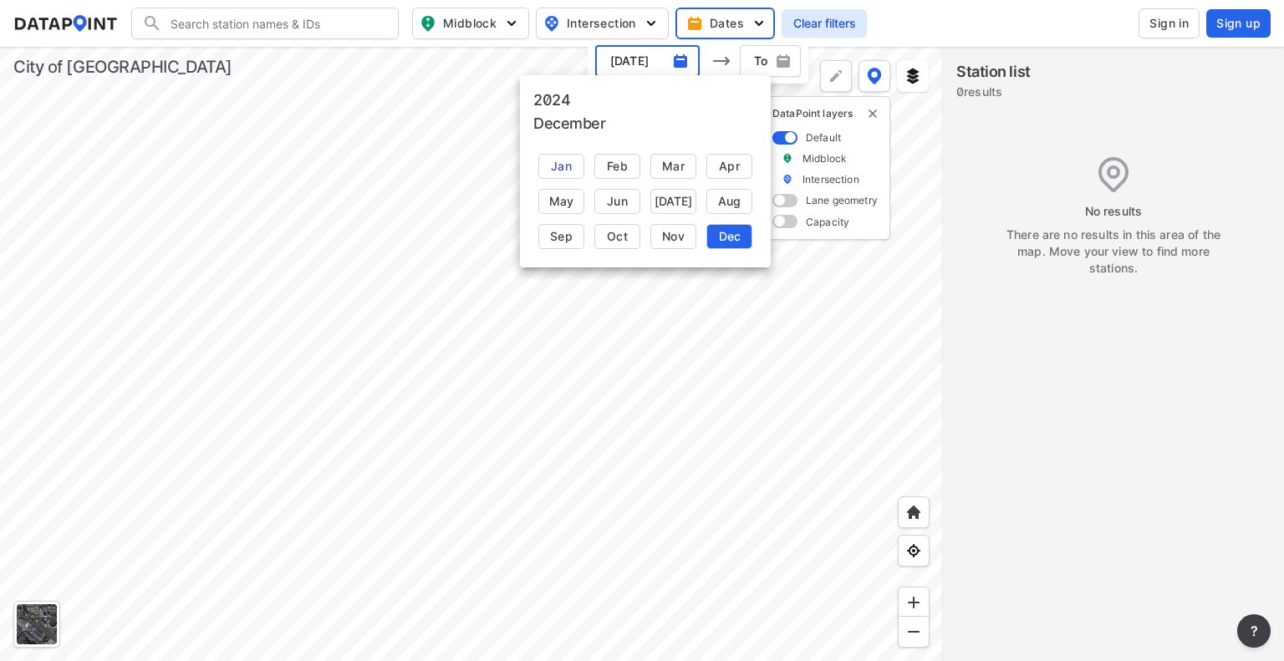
click at [554, 154] on div "Jan" at bounding box center [561, 166] width 46 height 25
type input "[DATE]"
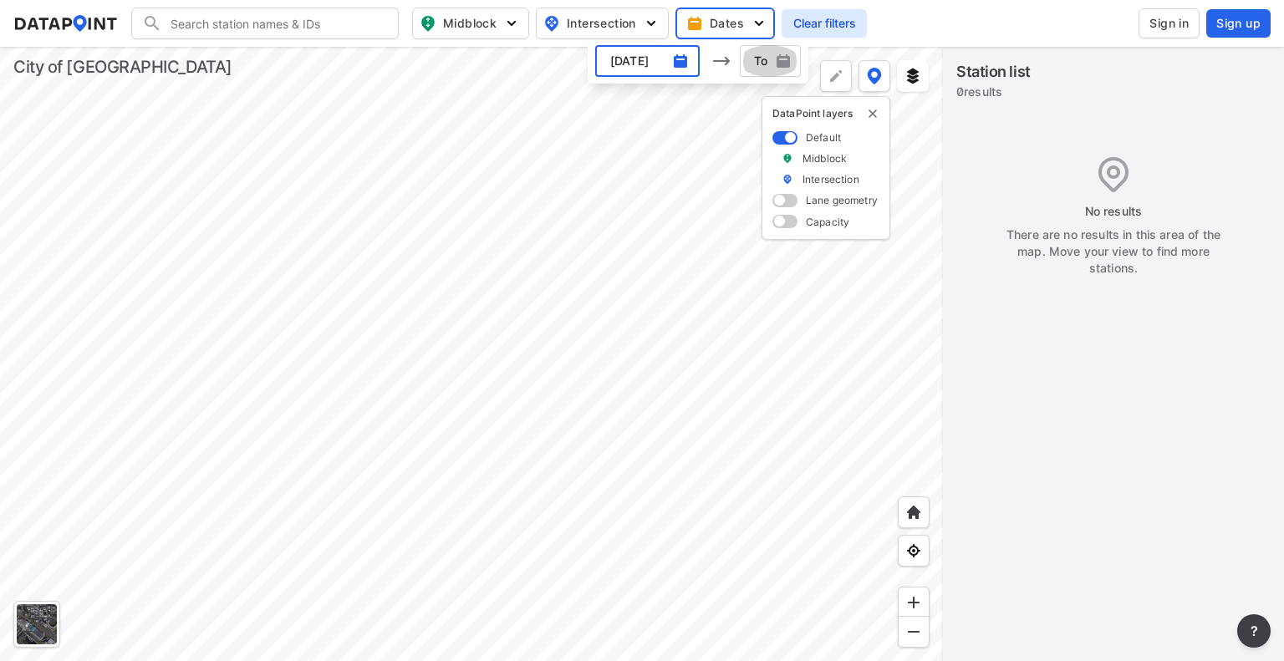
click at [780, 59] on img "button" at bounding box center [783, 61] width 17 height 17
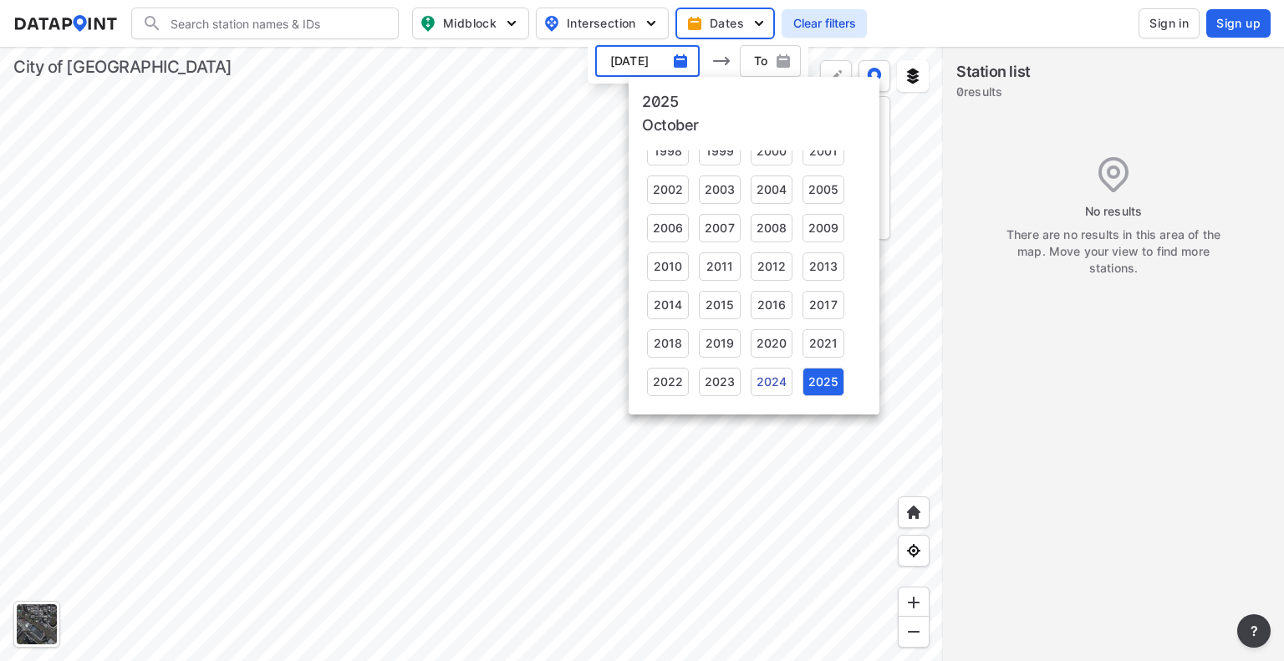
click at [789, 375] on div "2024" at bounding box center [772, 382] width 42 height 28
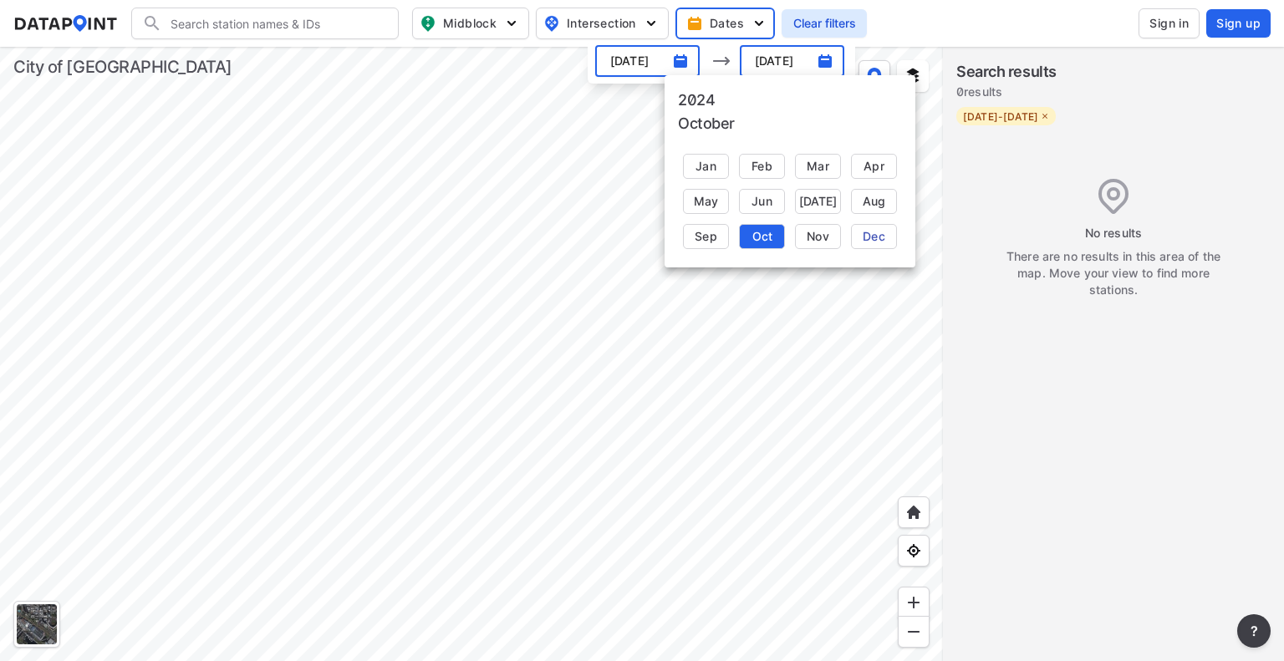
click at [891, 233] on div "Dec" at bounding box center [874, 236] width 46 height 25
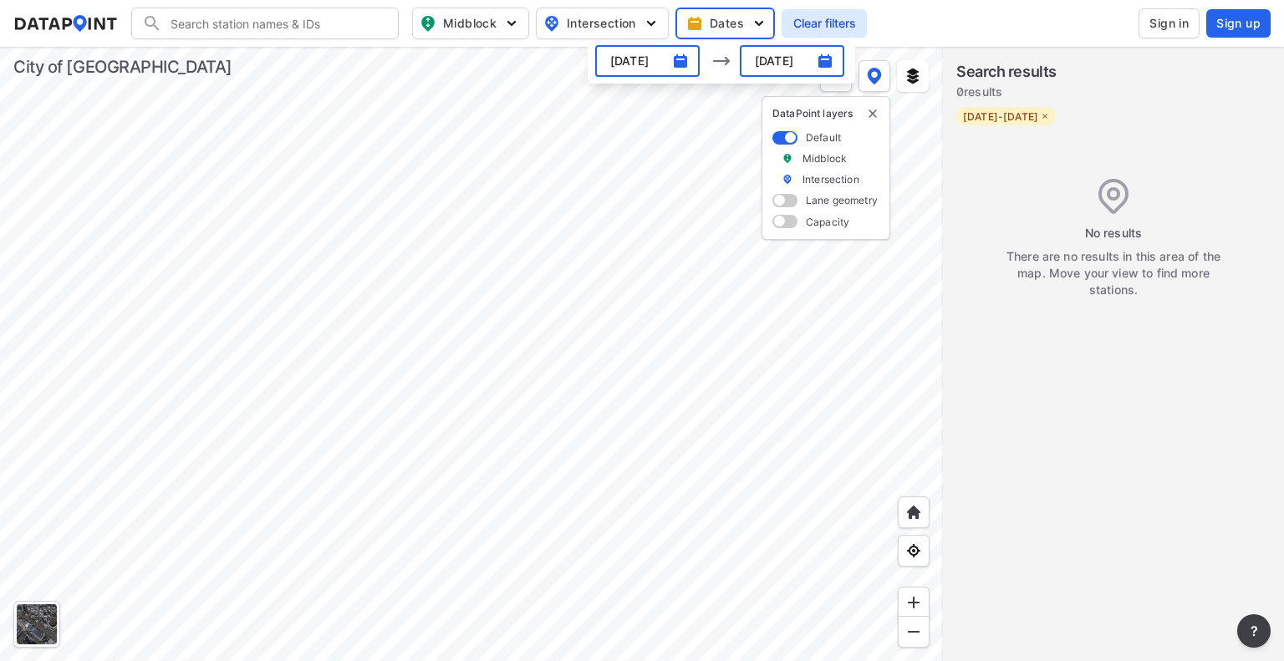
type input "[DATE]"
click at [1040, 335] on div at bounding box center [1113, 561] width 341 height 564
click at [789, 225] on span at bounding box center [785, 221] width 25 height 13
click at [783, 223] on input "checkbox" at bounding box center [778, 223] width 11 height 0
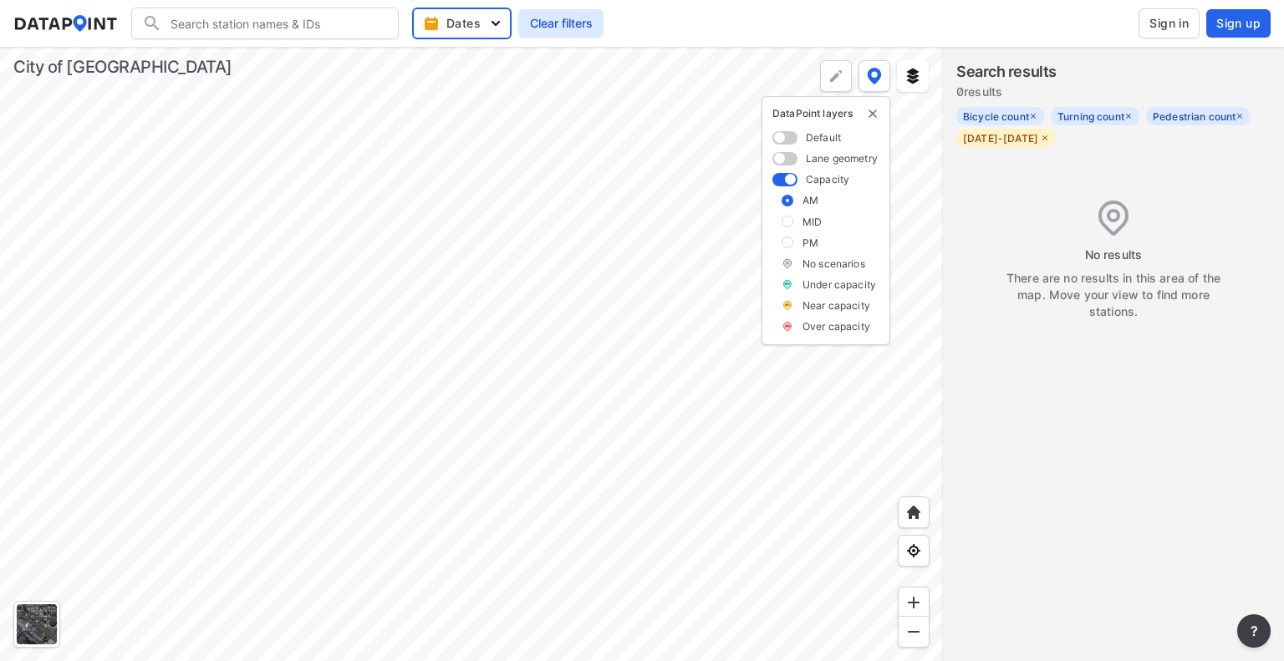
click at [783, 140] on span at bounding box center [785, 137] width 25 height 13
click at [783, 139] on input "checkbox" at bounding box center [778, 139] width 11 height 0
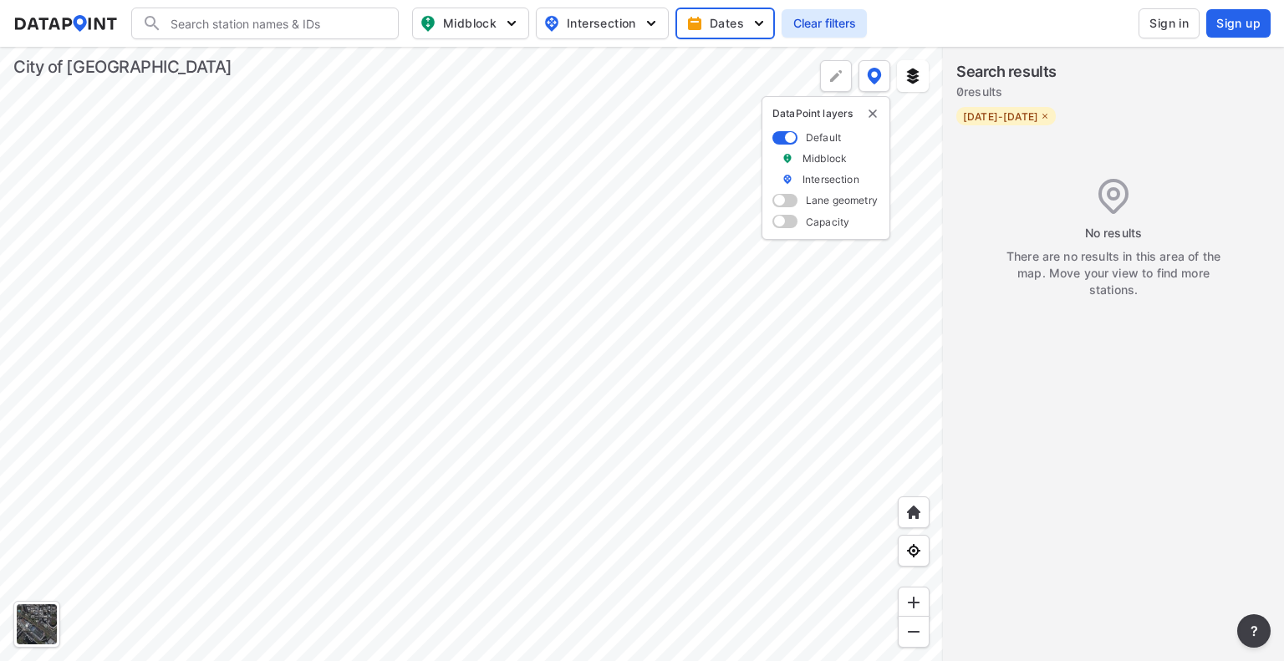
click at [743, 36] on button "Dates" at bounding box center [726, 24] width 100 height 32
click at [677, 69] on img "button" at bounding box center [680, 61] width 17 height 17
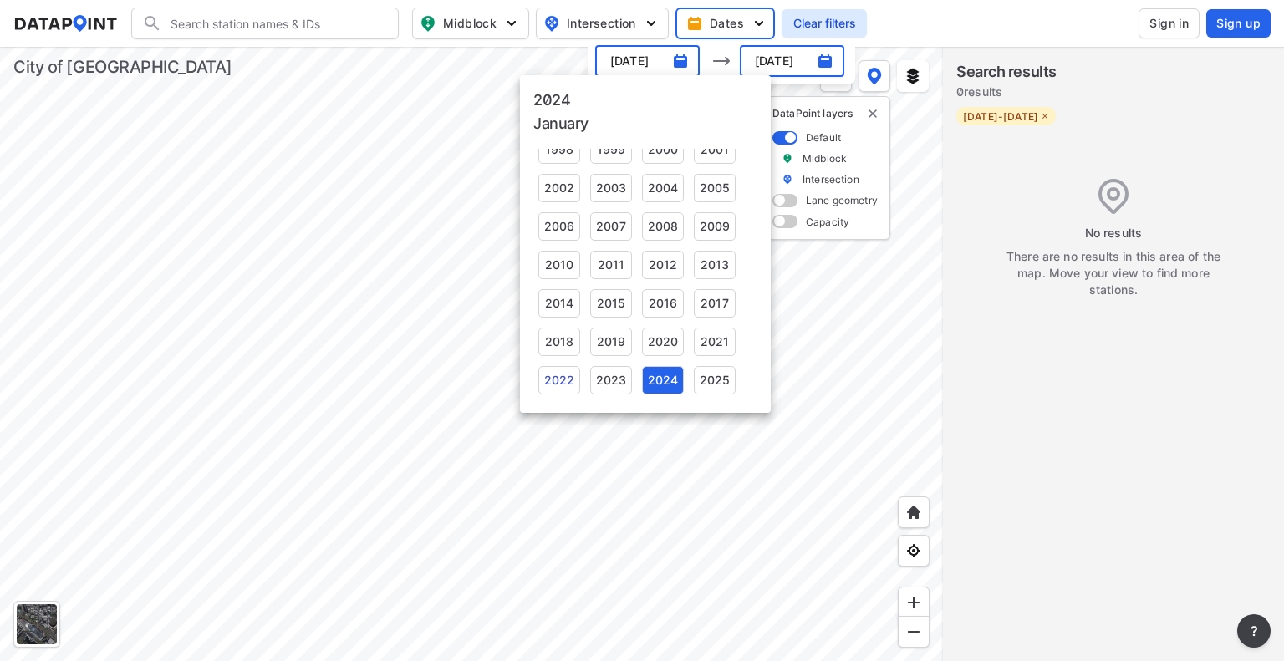
click at [561, 378] on div "2022" at bounding box center [559, 380] width 42 height 28
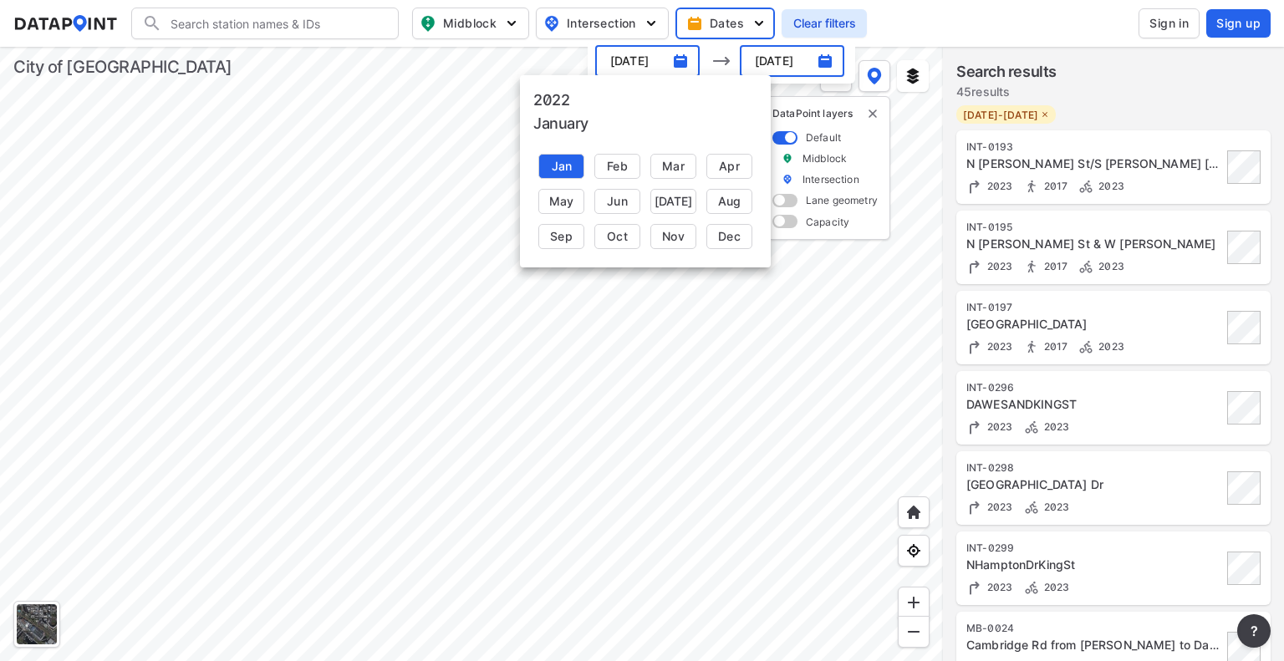
click at [692, 63] on div at bounding box center [642, 330] width 1284 height 661
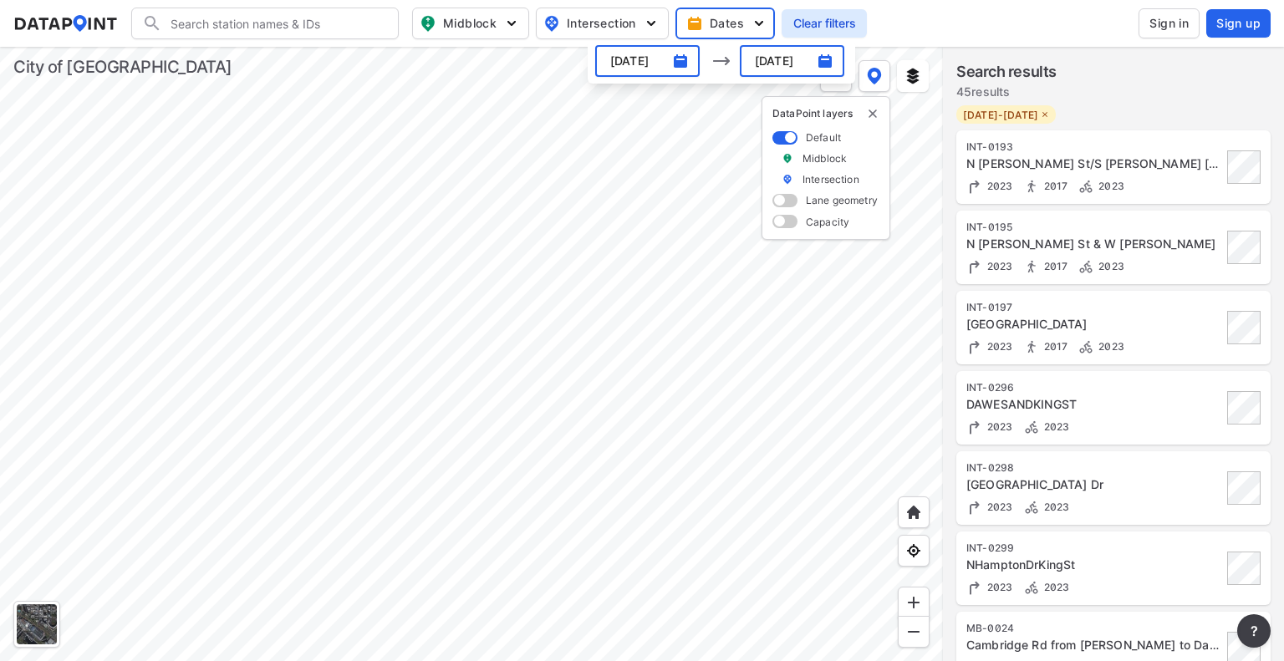
click at [690, 63] on div "[DATE] ​" at bounding box center [647, 61] width 105 height 32
click at [681, 63] on img "button" at bounding box center [680, 61] width 17 height 17
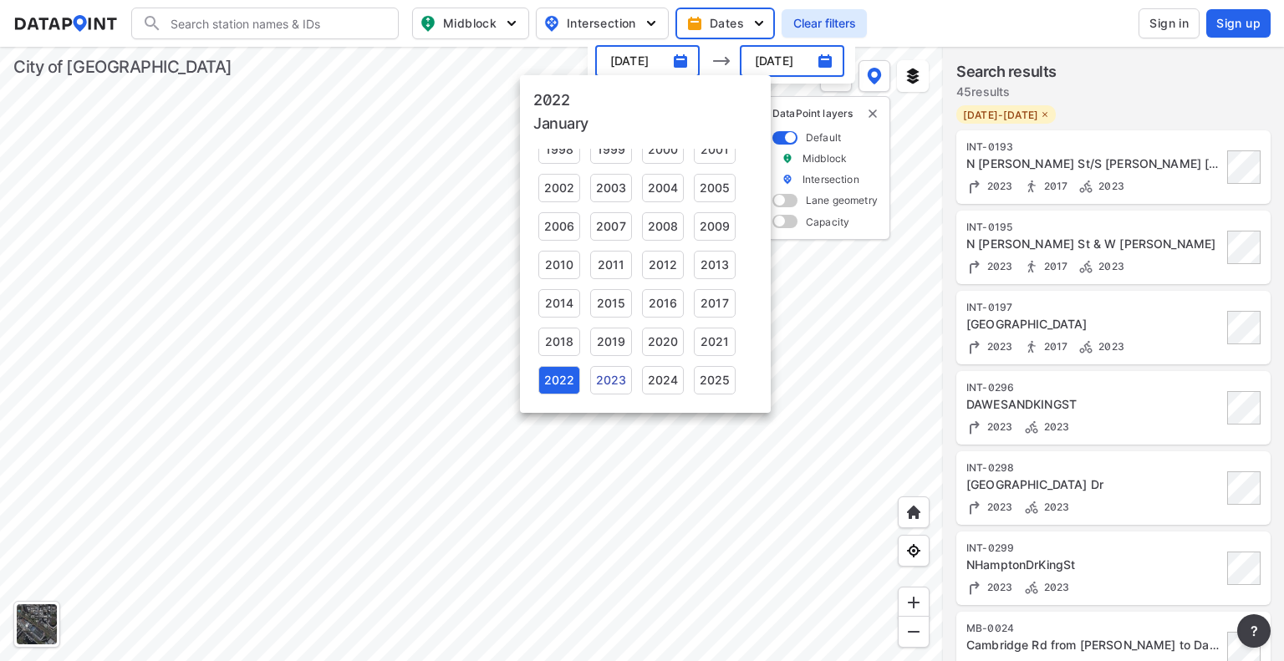
click at [614, 375] on div "2023" at bounding box center [611, 380] width 42 height 28
type input "[DATE]"
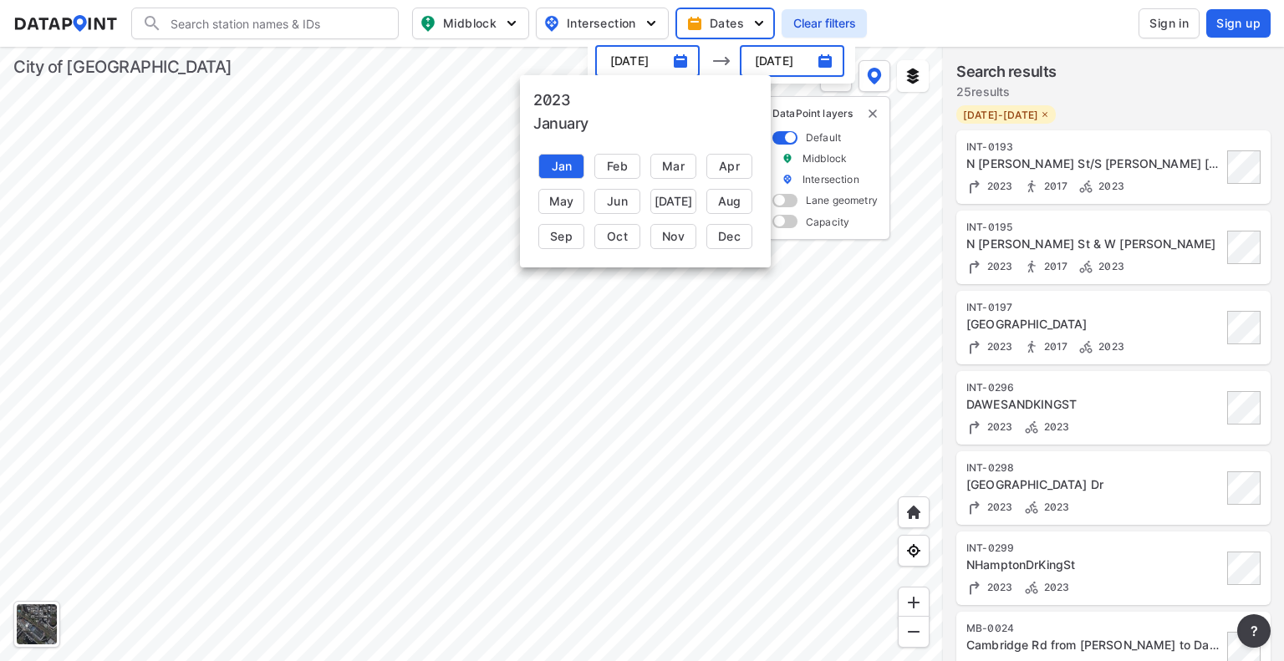
click at [806, 55] on div at bounding box center [642, 330] width 1284 height 661
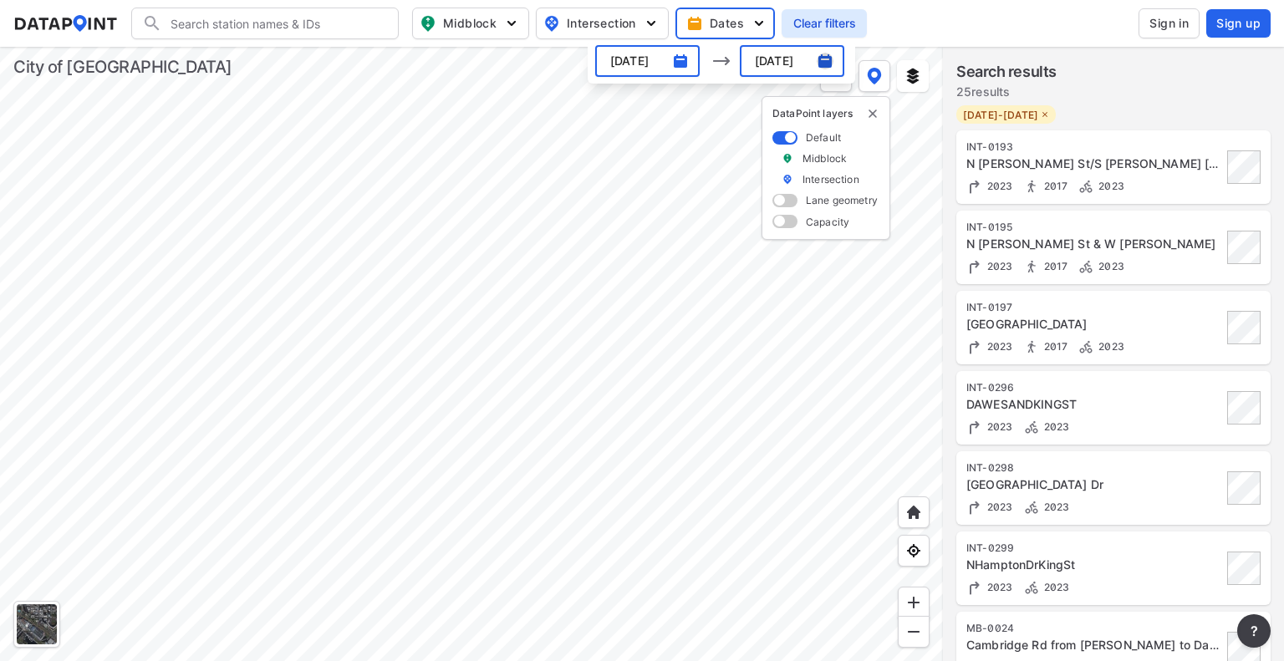
click at [832, 63] on img "button" at bounding box center [825, 61] width 17 height 17
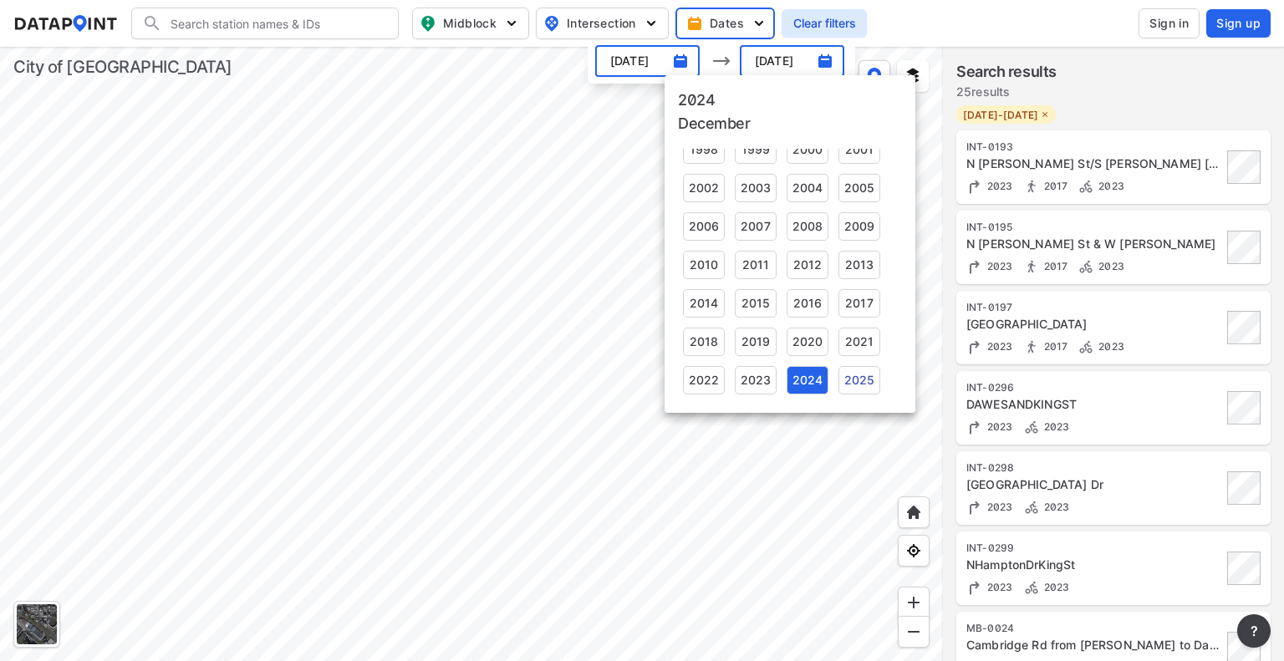
click at [862, 393] on div "2025" at bounding box center [860, 380] width 42 height 28
type input "[DATE]"
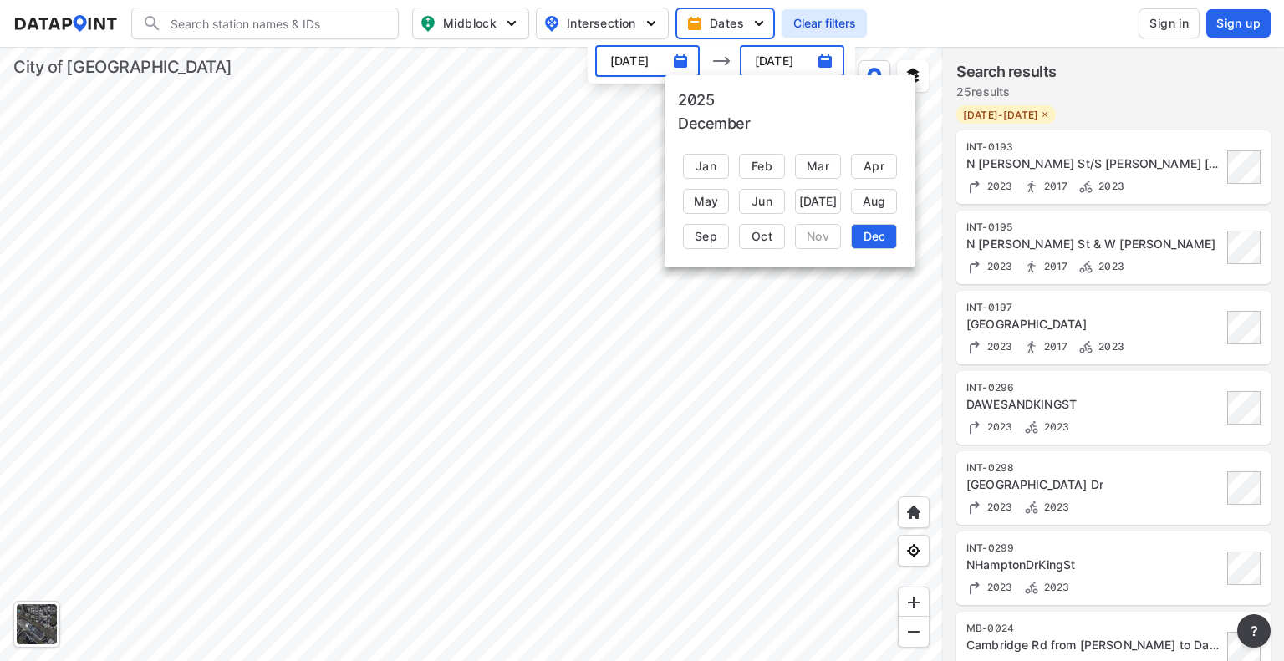
click at [871, 242] on div "Jan Feb Mar Apr May Jun [DATE] Aug Sep Oct Nov Dec" at bounding box center [790, 201] width 224 height 105
click at [487, 21] on div at bounding box center [642, 330] width 1284 height 661
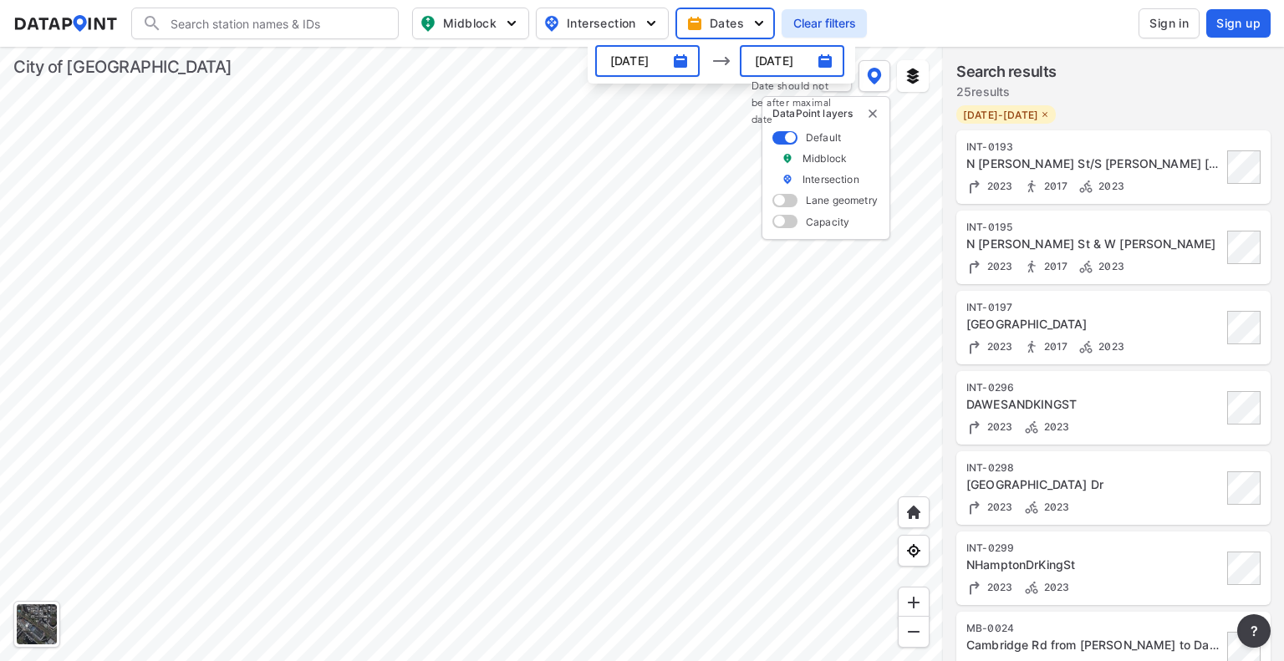
click at [496, 18] on span "Midblock" at bounding box center [469, 23] width 99 height 20
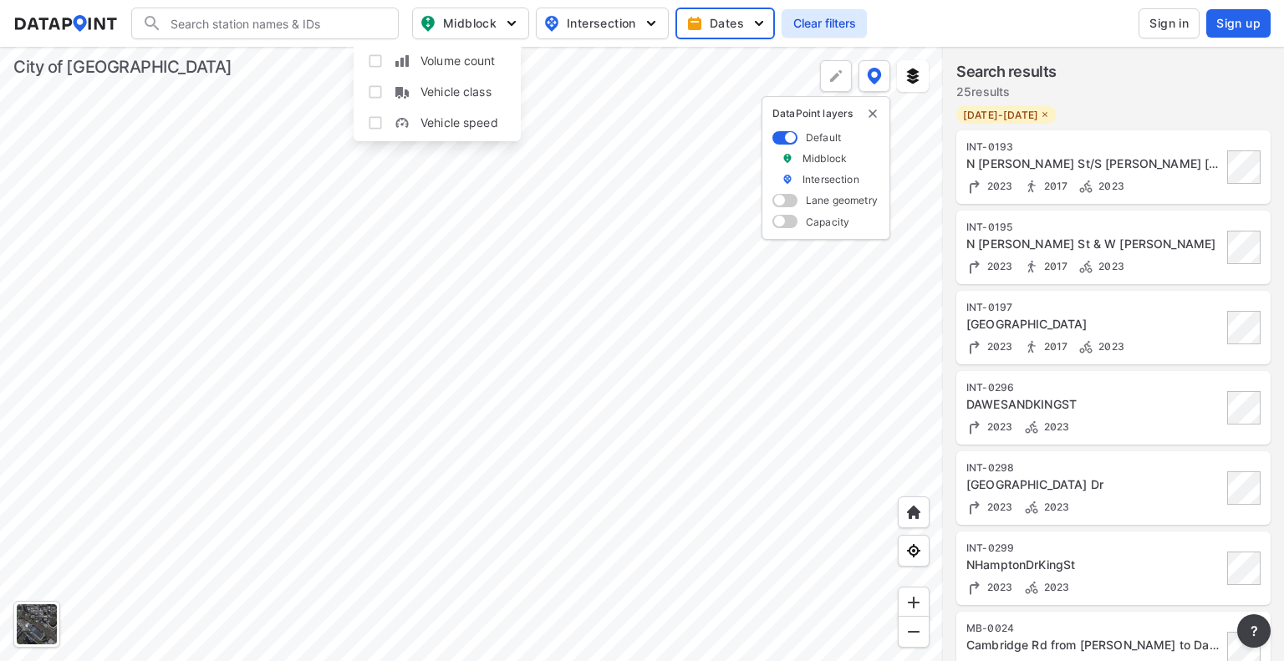
click at [375, 63] on input "Volume count" at bounding box center [375, 61] width 17 height 17
checkbox input "true"
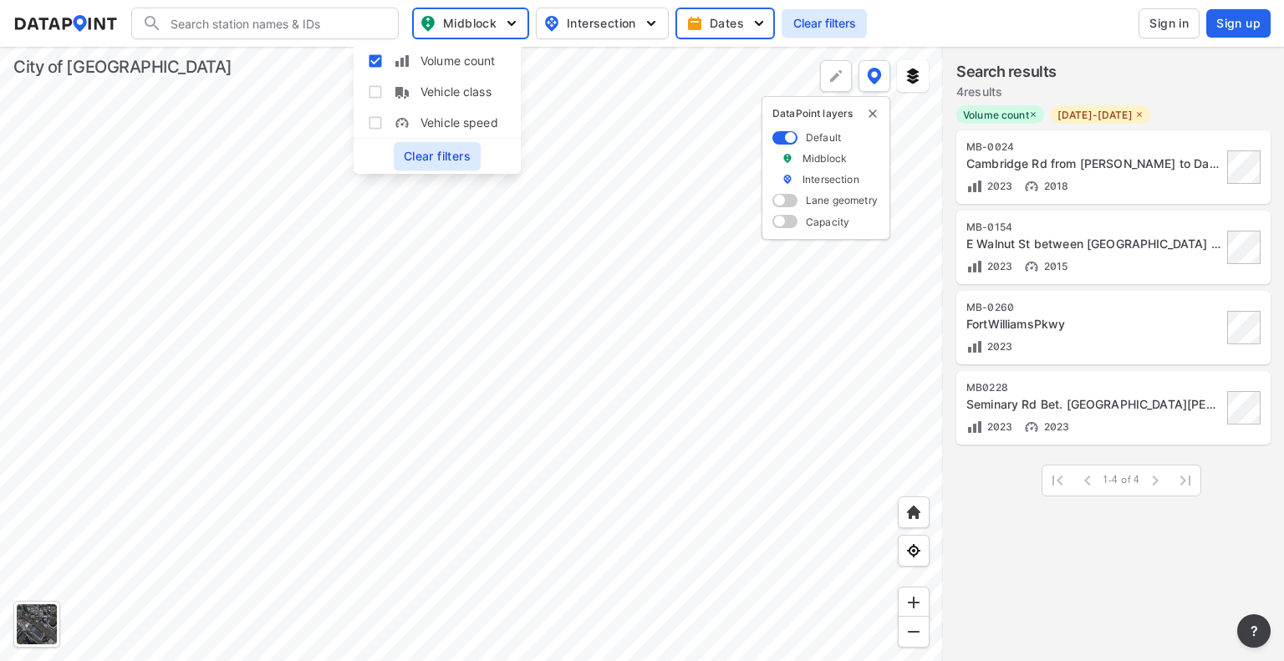
click at [1127, 194] on div "2023 2018" at bounding box center [1095, 186] width 256 height 18
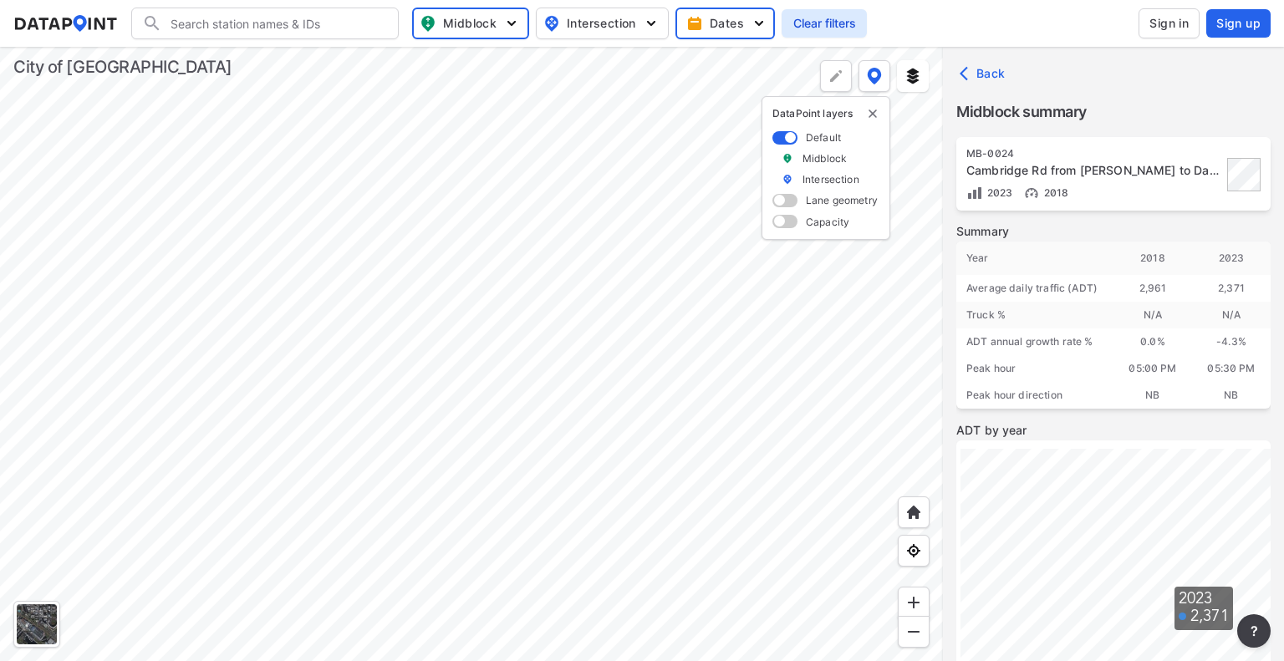
scroll to position [2, 0]
click at [581, 171] on div at bounding box center [471, 354] width 943 height 615
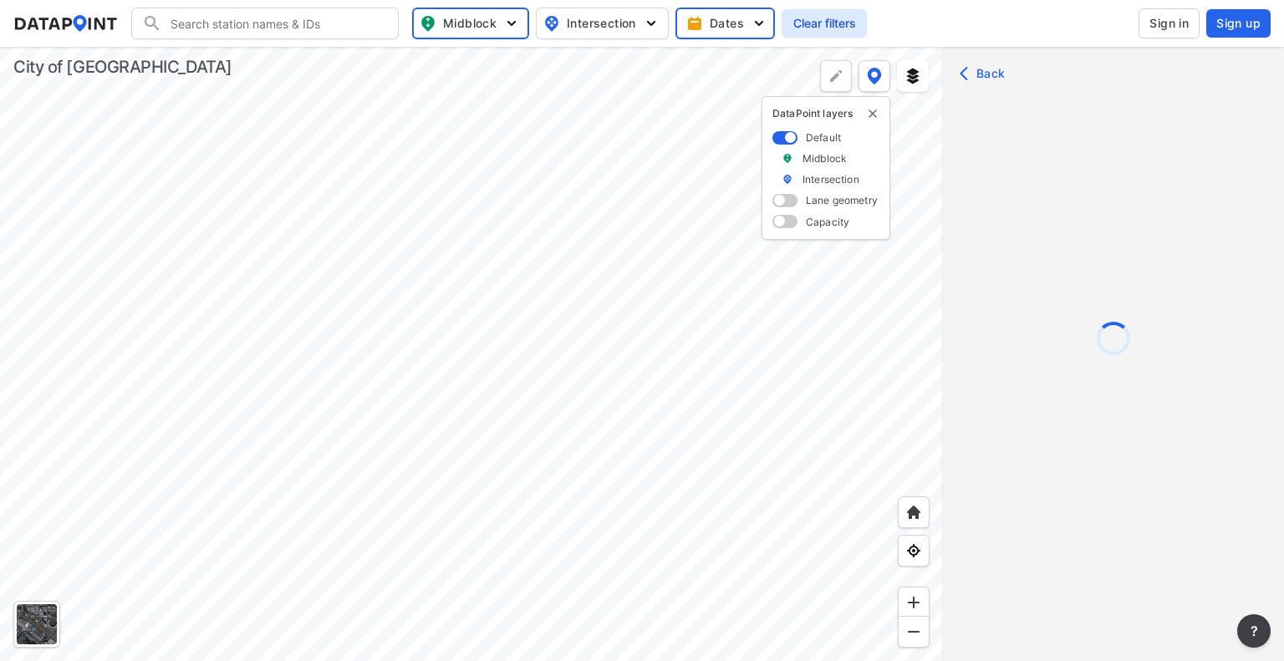
scroll to position [0, 0]
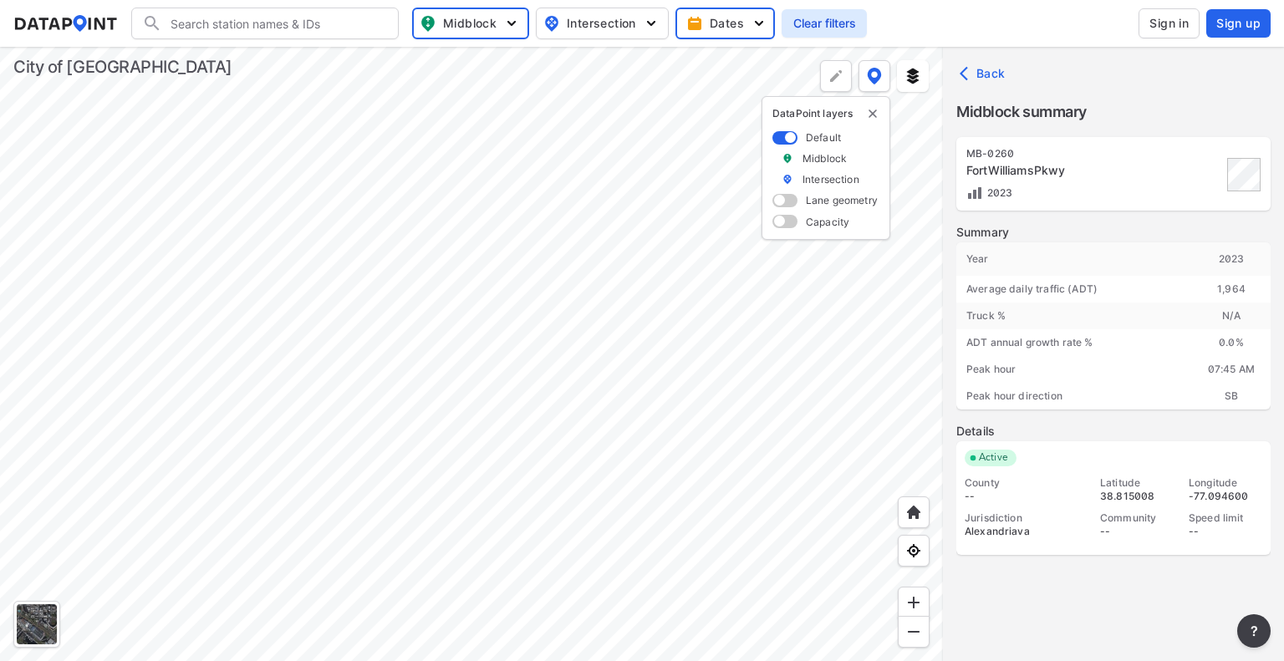
click at [511, 96] on div at bounding box center [471, 354] width 943 height 615
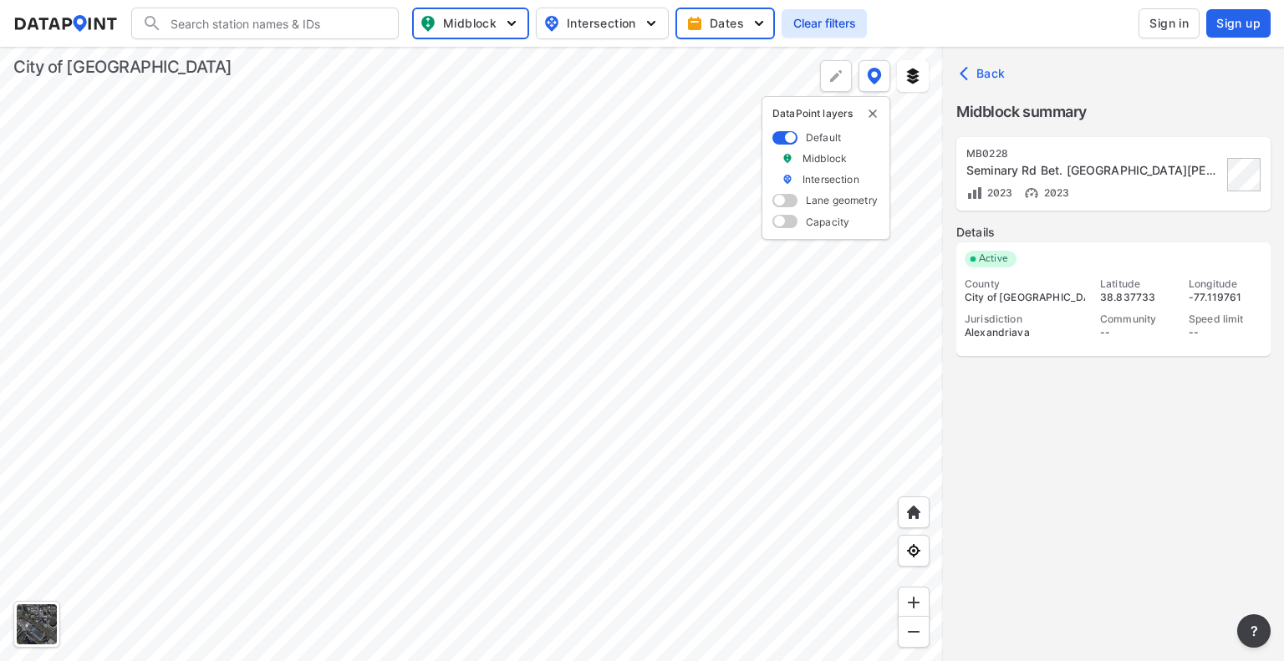
click at [661, 174] on div at bounding box center [471, 354] width 943 height 615
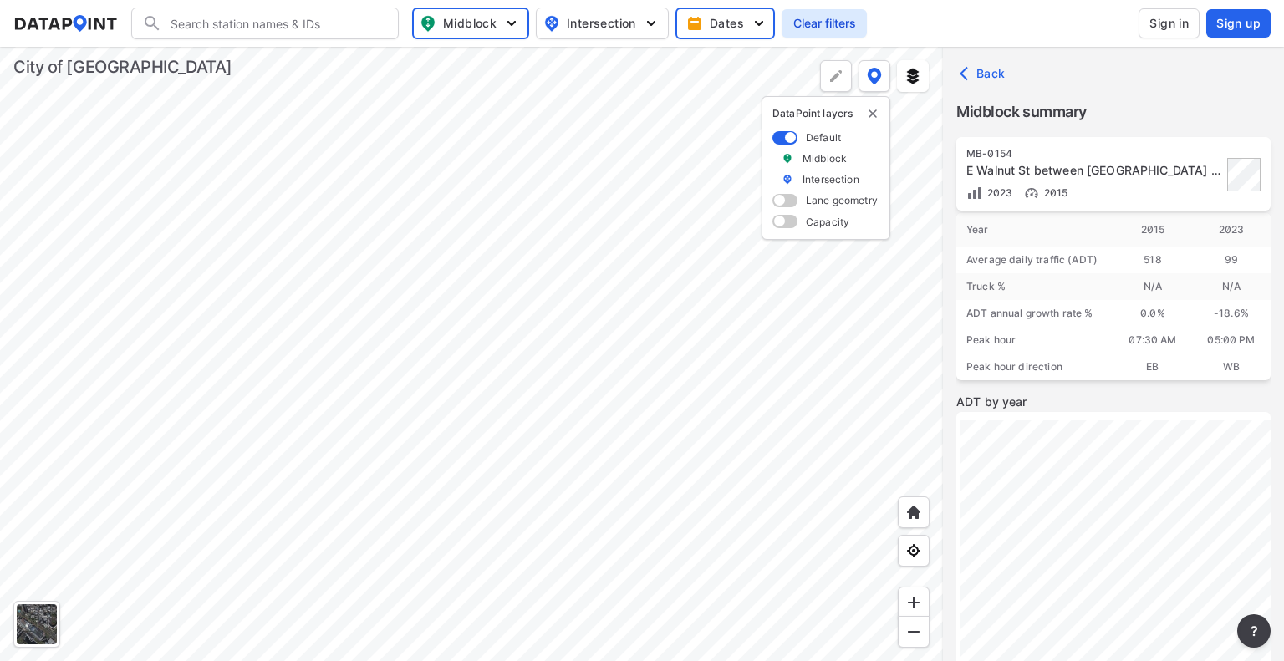
scroll to position [70, 0]
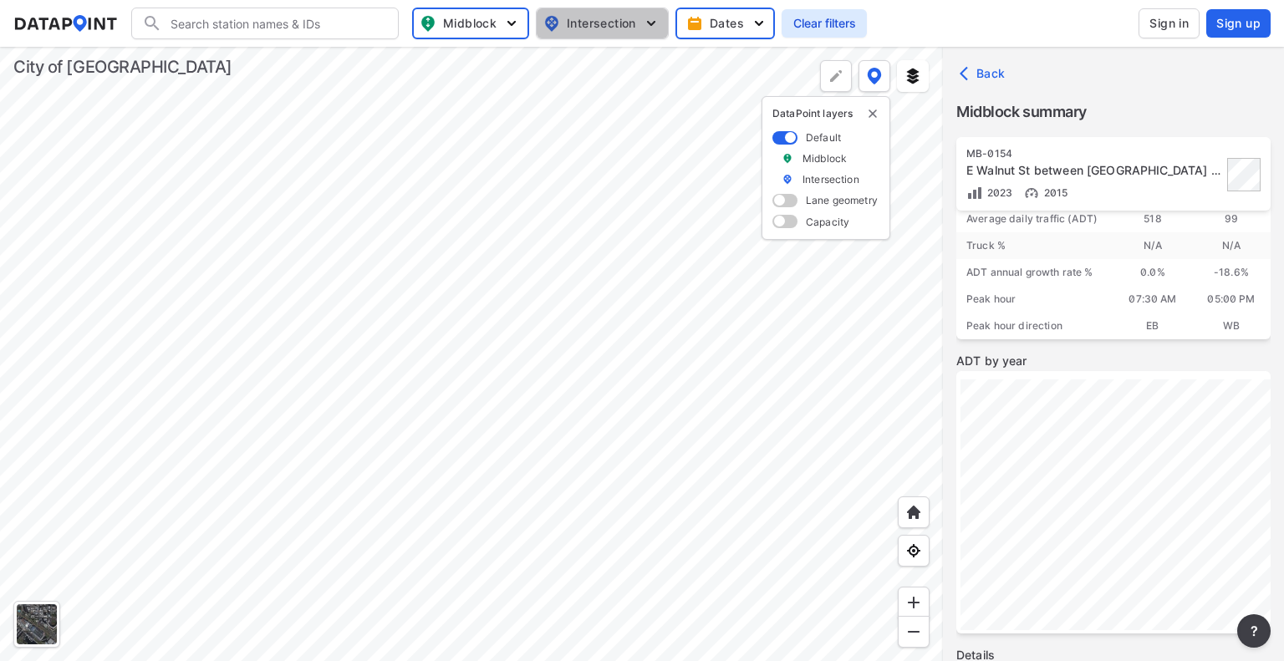
click at [649, 9] on button "Intersection" at bounding box center [602, 24] width 133 height 32
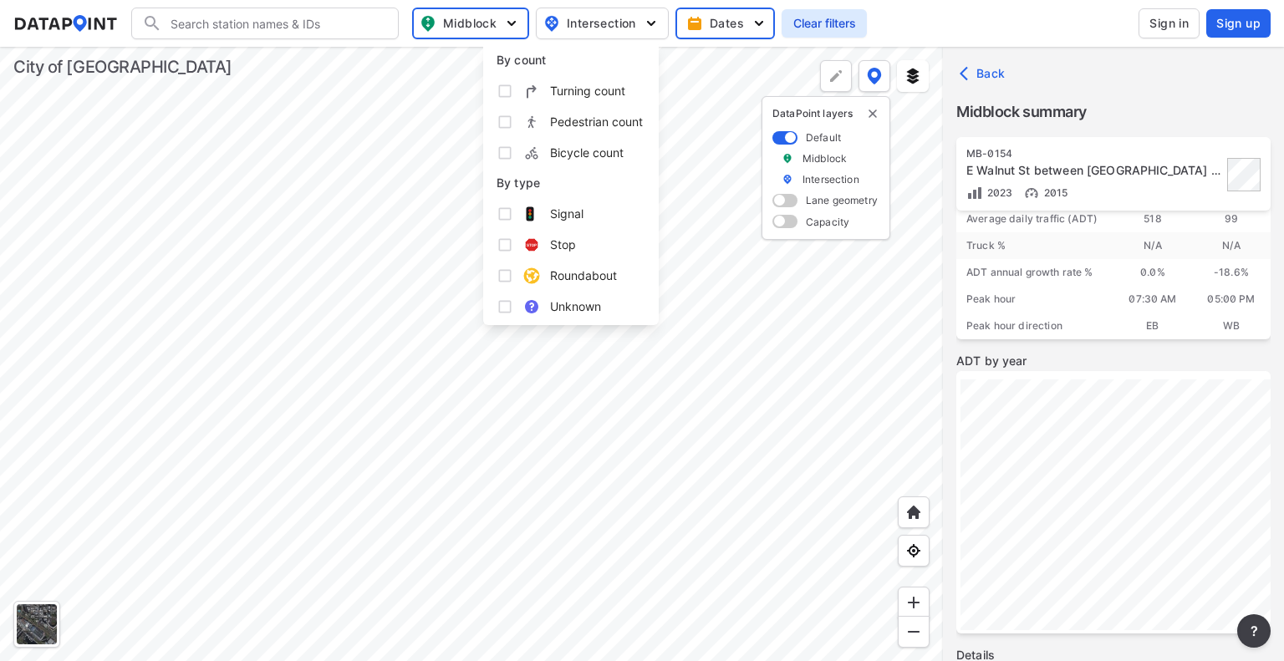
click at [597, 93] on span "Turning count" at bounding box center [587, 91] width 75 height 18
click at [513, 93] on input "Turning count" at bounding box center [505, 91] width 17 height 17
checkbox input "true"
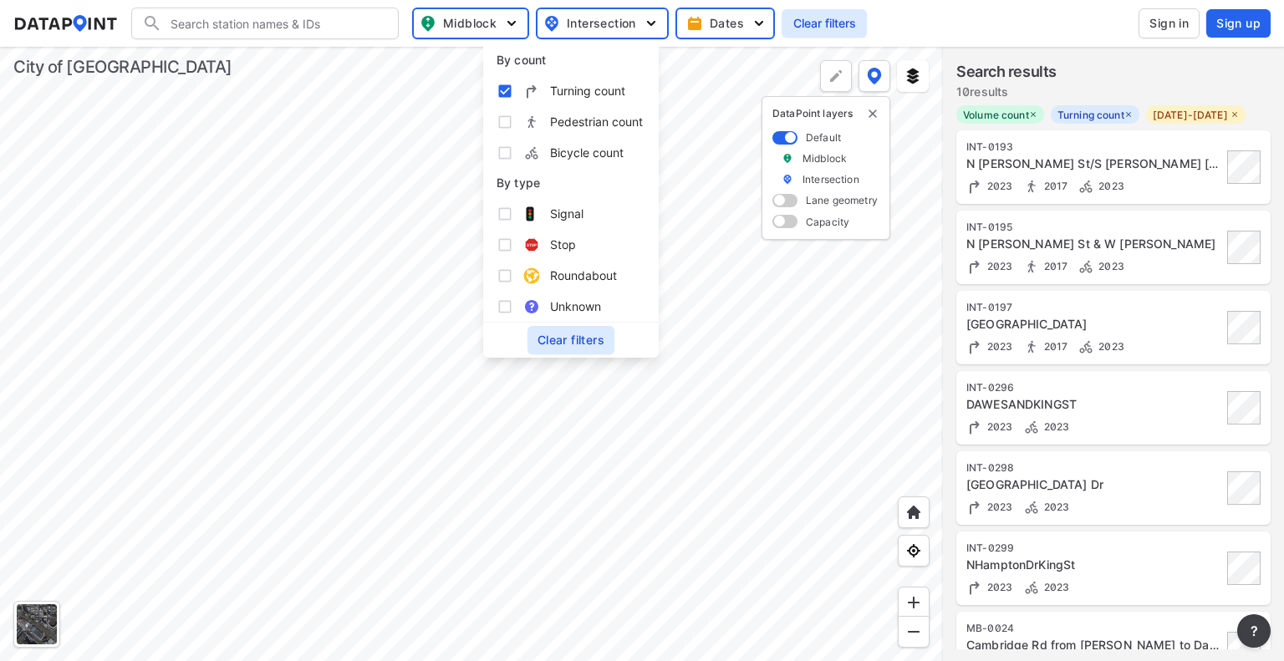
click at [1097, 192] on span "2023" at bounding box center [1110, 186] width 30 height 13
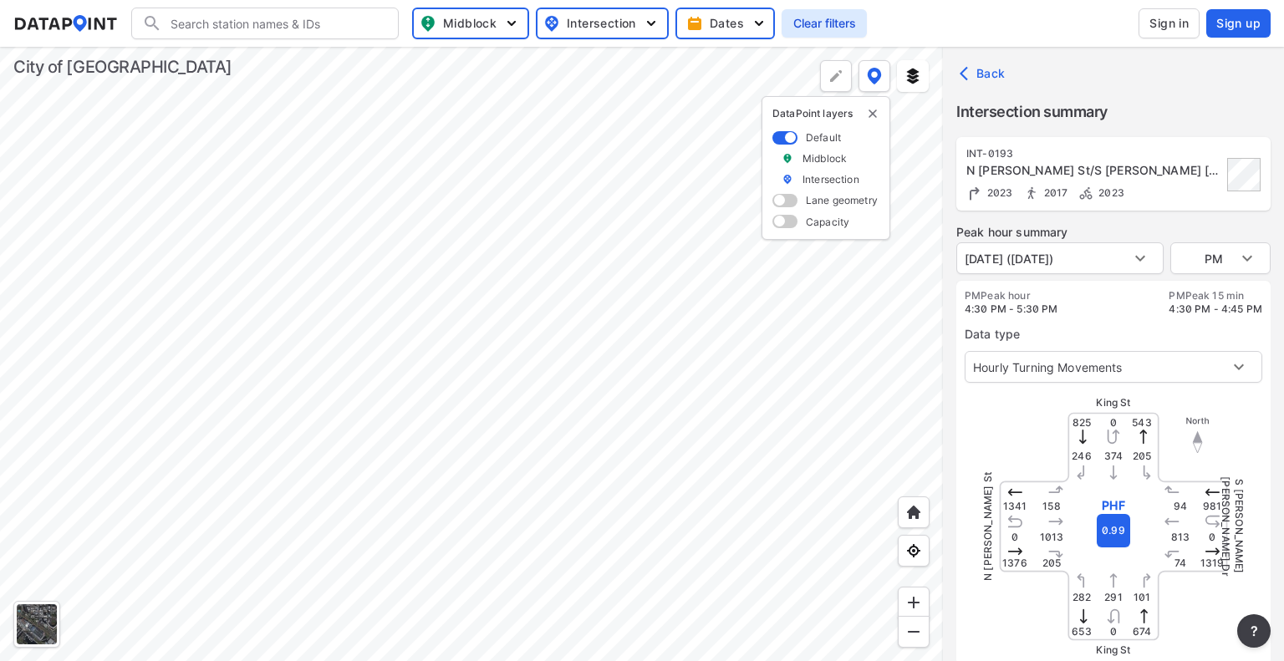
click at [664, 65] on div at bounding box center [471, 354] width 943 height 615
click at [615, 374] on div at bounding box center [471, 354] width 943 height 615
click at [584, 218] on div at bounding box center [471, 354] width 943 height 615
click at [389, 289] on div at bounding box center [471, 354] width 943 height 615
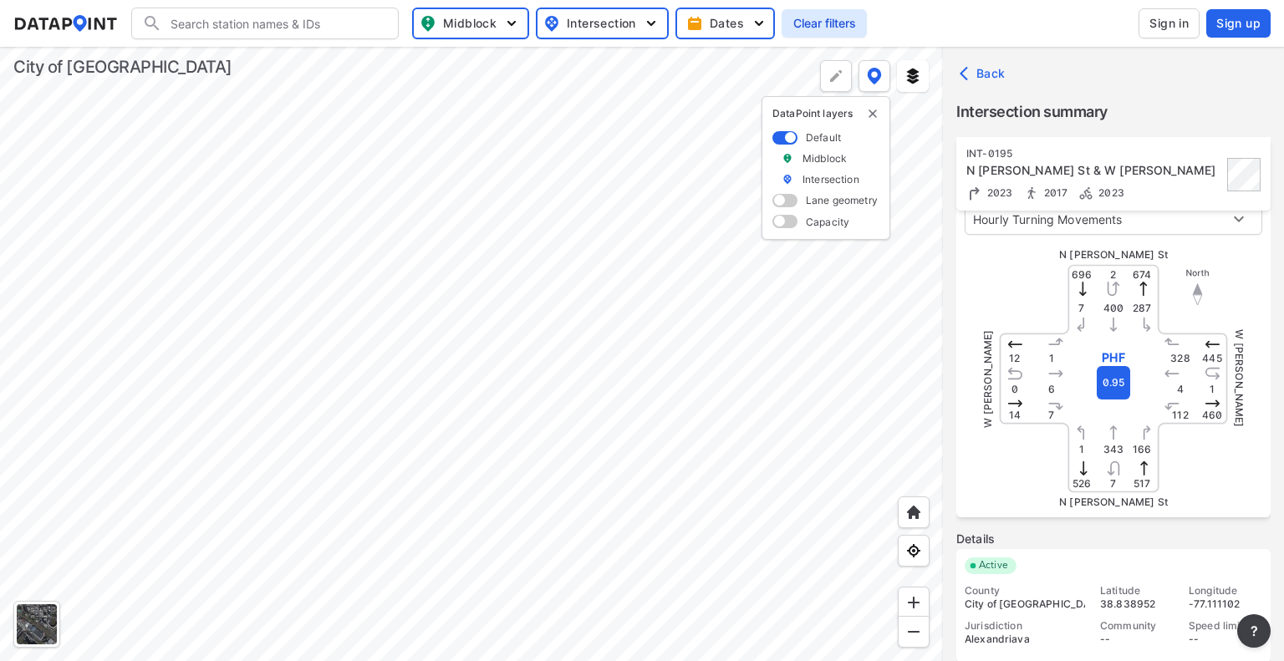
scroll to position [0, 0]
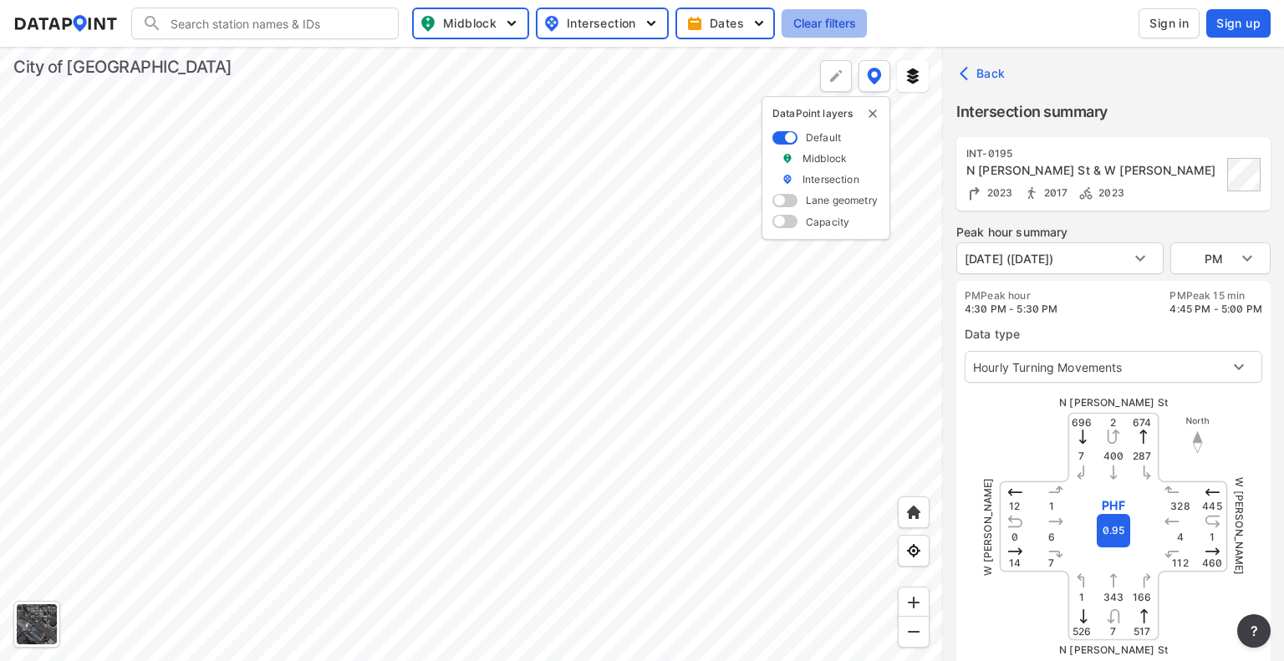
click at [814, 25] on span "Clear filters" at bounding box center [824, 23] width 65 height 17
